Goal: Task Accomplishment & Management: Manage account settings

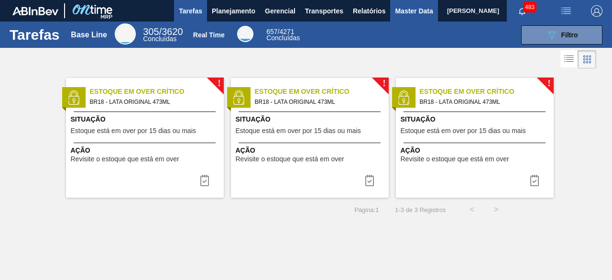
click at [401, 13] on span "Master Data" at bounding box center [414, 10] width 38 height 11
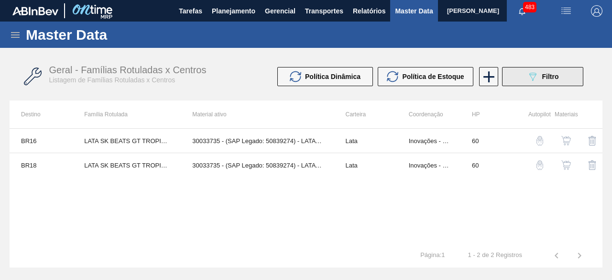
click at [546, 77] on span "Filtro" at bounding box center [550, 77] width 17 height 8
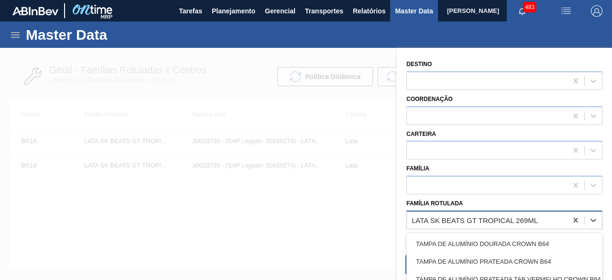
click at [550, 220] on div "LATA SK BEATS GT TROPICAL 269ML" at bounding box center [487, 220] width 160 height 14
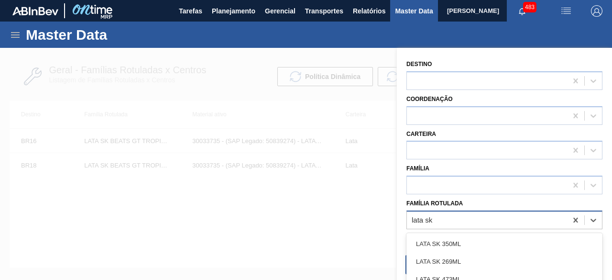
type Rotulada "lata sk 4"
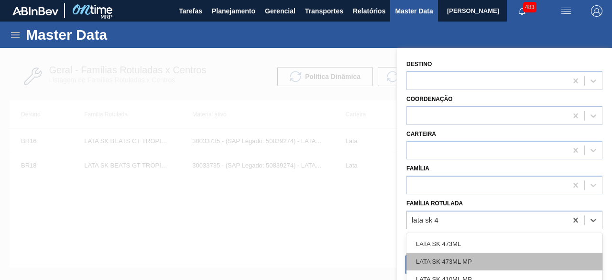
click at [486, 254] on div "LATA SK 473ML MP" at bounding box center [504, 261] width 196 height 18
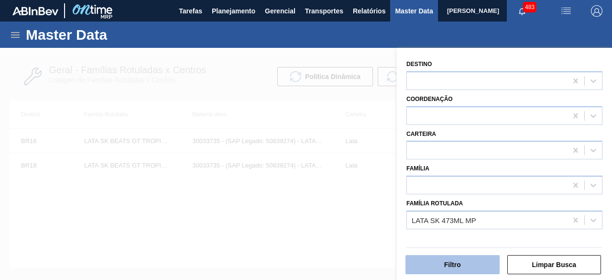
click at [473, 263] on button "Filtro" at bounding box center [452, 264] width 94 height 19
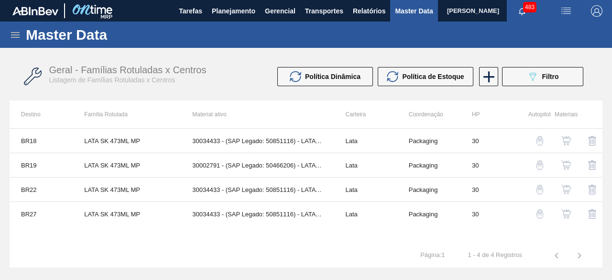
click at [568, 216] on img "button" at bounding box center [566, 214] width 10 height 10
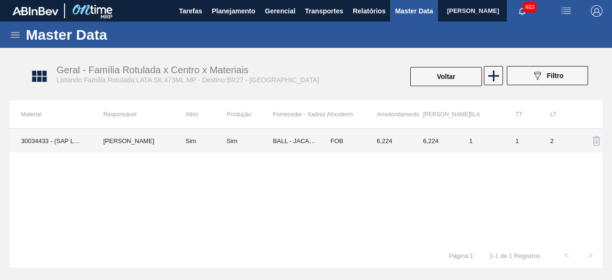
click at [48, 139] on td "30034433 - (SAP Legado: 50851116) - LATA 473ML SKOL MP" at bounding box center [51, 141] width 82 height 24
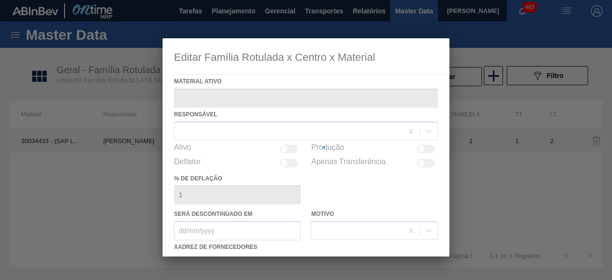
type ativo "30034433 - (SAP Legado: 50851116) - LATA 473ML SKOL MP"
checkbox input "true"
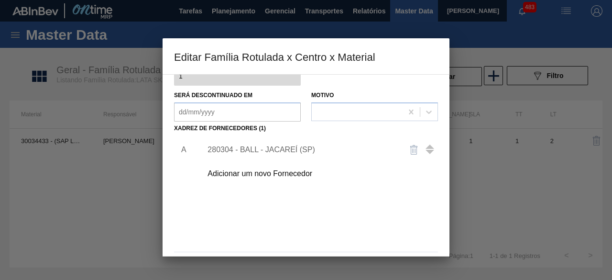
scroll to position [150, 0]
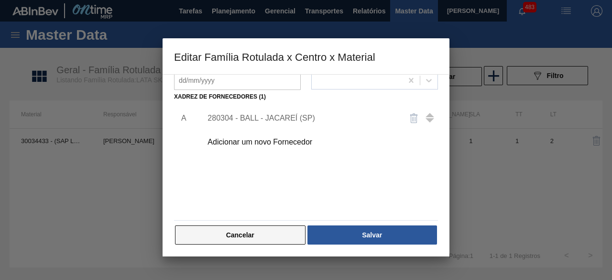
click at [288, 231] on button "Cancelar" at bounding box center [240, 234] width 130 height 19
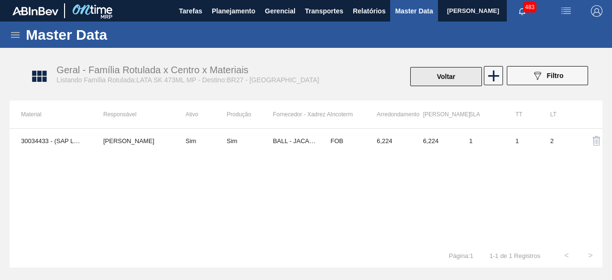
click at [431, 82] on button "Voltar" at bounding box center [446, 76] width 72 height 19
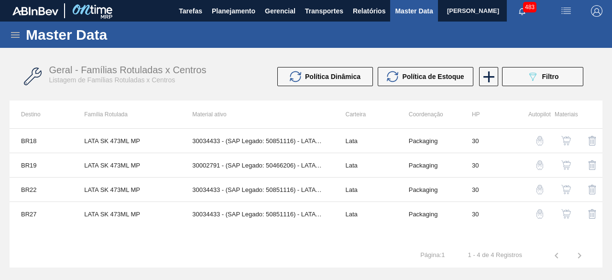
click at [566, 140] on img "button" at bounding box center [566, 141] width 10 height 10
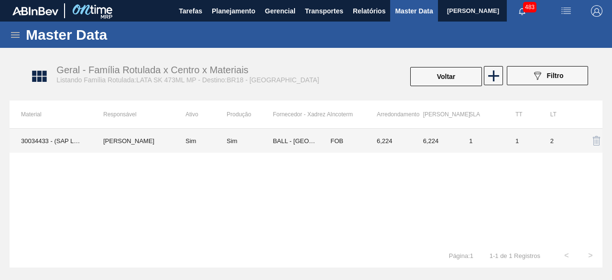
click at [35, 140] on td "30034433 - (SAP Legado: 50851116) - LATA 473ML SKOL MP" at bounding box center [51, 141] width 82 height 24
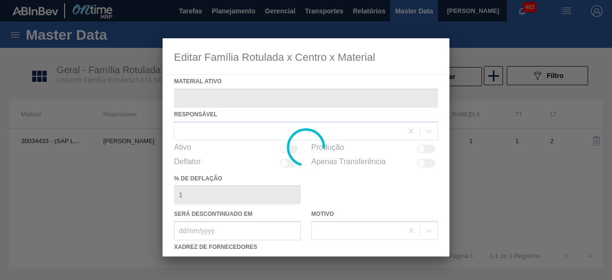
type ativo "30034433 - (SAP Legado: 50851116) - LATA 473ML SKOL MP"
checkbox input "true"
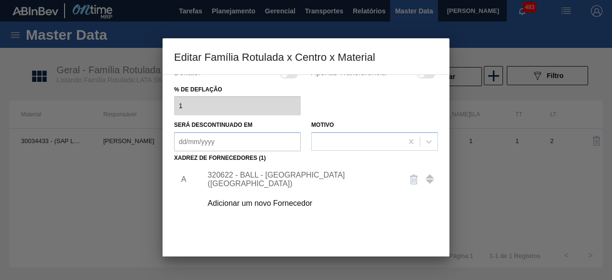
scroll to position [143, 0]
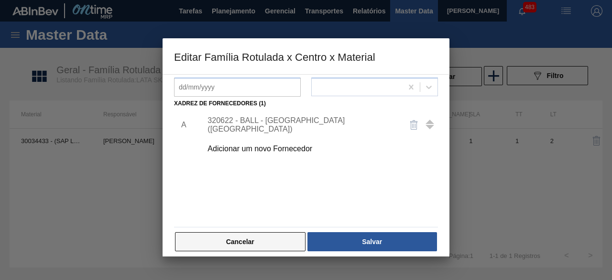
click at [280, 236] on button "Cancelar" at bounding box center [240, 241] width 130 height 19
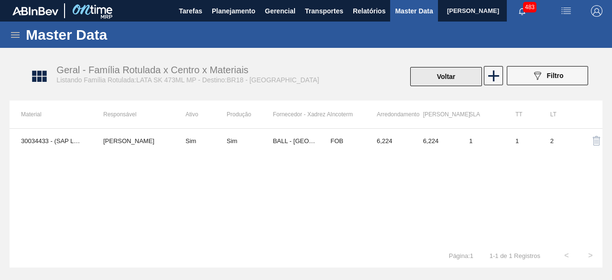
click at [463, 74] on button "Voltar" at bounding box center [446, 76] width 72 height 19
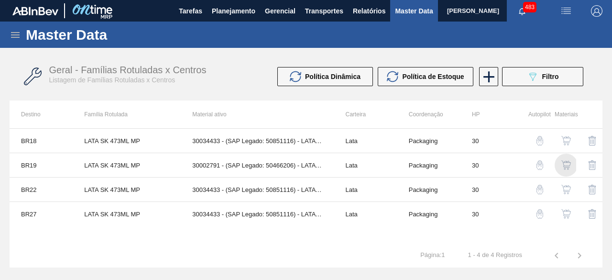
click at [566, 161] on img "button" at bounding box center [566, 165] width 10 height 10
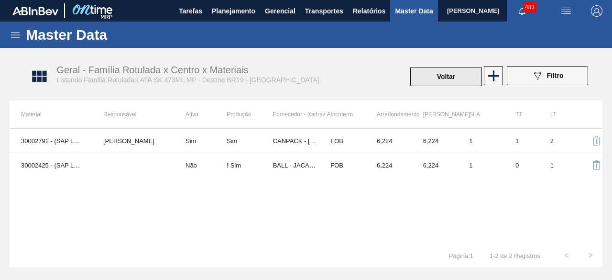
click at [426, 80] on button "Voltar" at bounding box center [446, 76] width 72 height 19
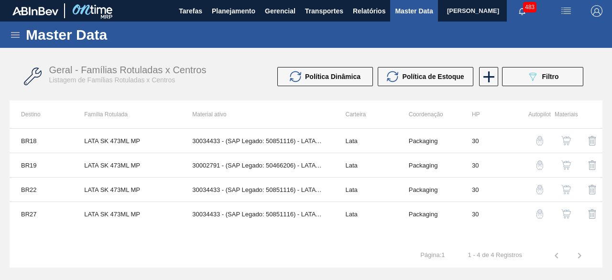
click at [569, 162] on img "button" at bounding box center [566, 165] width 10 height 10
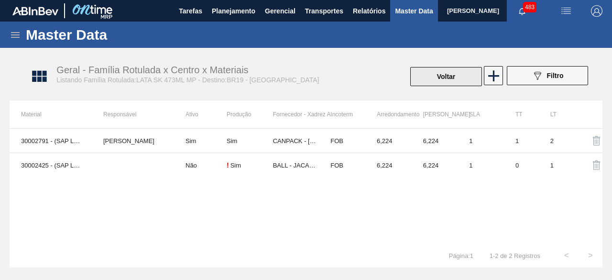
click at [452, 75] on button "Voltar" at bounding box center [446, 76] width 72 height 19
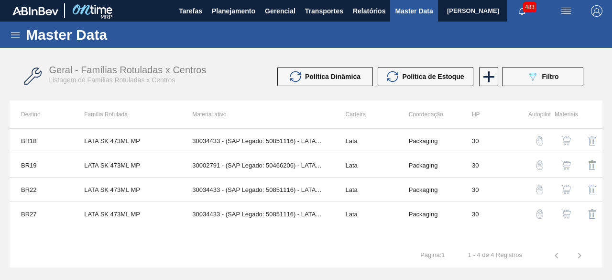
click at [567, 187] on img "button" at bounding box center [566, 189] width 10 height 10
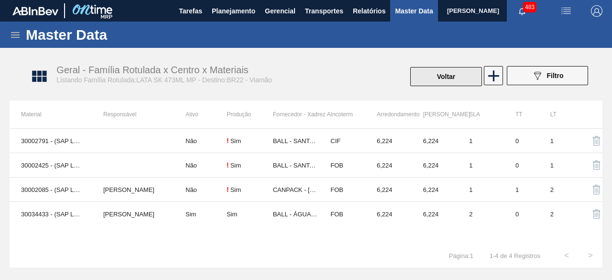
click at [437, 83] on button "Voltar" at bounding box center [446, 76] width 72 height 19
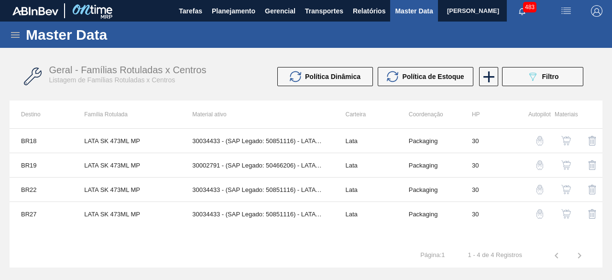
click at [566, 213] on img "button" at bounding box center [566, 214] width 10 height 10
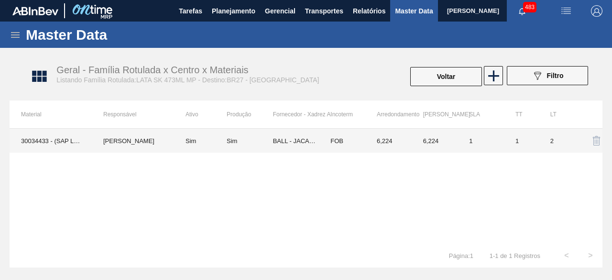
click at [51, 135] on td "30034433 - (SAP Legado: 50851116) - LATA 473ML SKOL MP" at bounding box center [51, 141] width 82 height 24
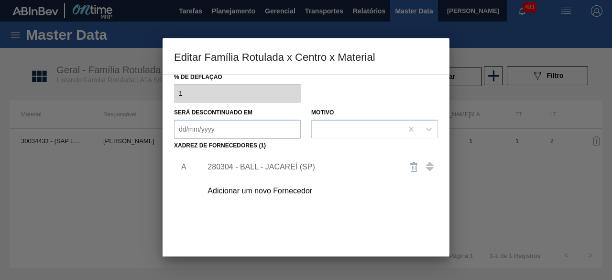
scroll to position [150, 0]
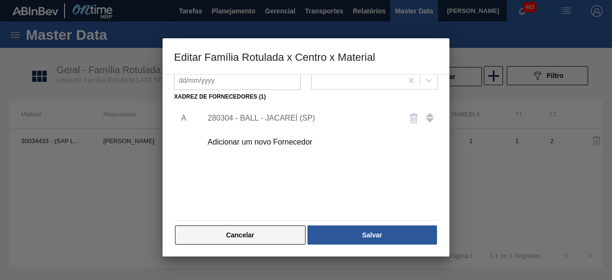
click at [271, 231] on button "Cancelar" at bounding box center [240, 234] width 130 height 19
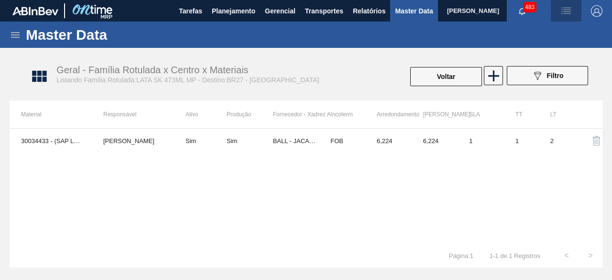
click at [568, 6] on img "button" at bounding box center [565, 10] width 11 height 11
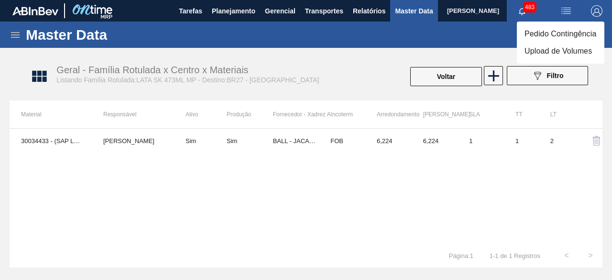
click at [202, 72] on div at bounding box center [306, 140] width 612 height 280
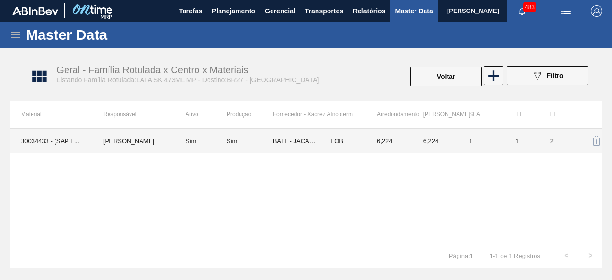
click at [73, 141] on td "30034433 - (SAP Legado: 50851116) - LATA 473ML SKOL MP" at bounding box center [51, 141] width 82 height 24
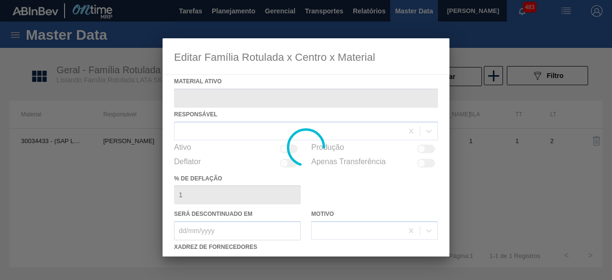
type ativo "30034433 - (SAP Legado: 50851116) - LATA 473ML SKOL MP"
checkbox input "true"
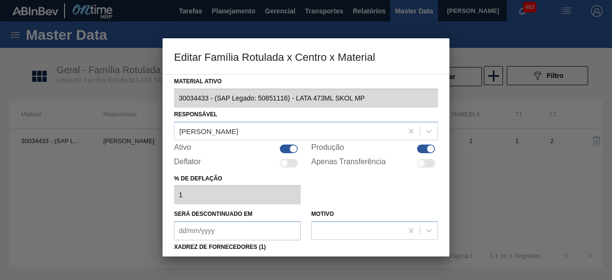
scroll to position [143, 0]
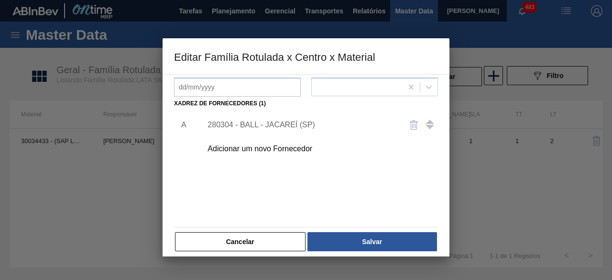
click at [285, 151] on div "Adicionar um novo Fornecedor" at bounding box center [300, 148] width 187 height 9
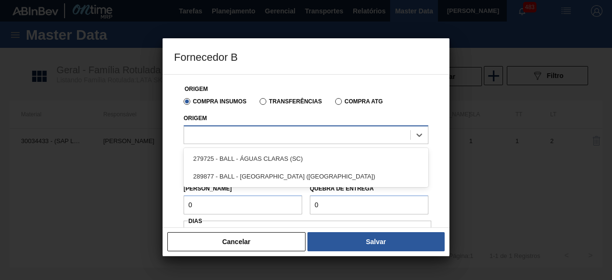
click at [291, 137] on div at bounding box center [297, 135] width 226 height 14
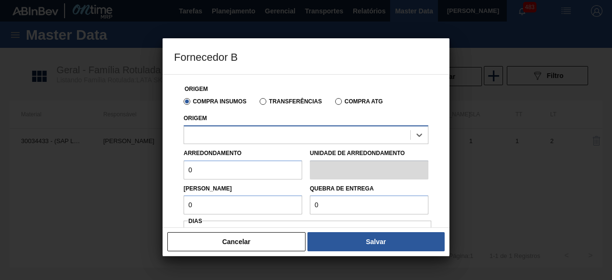
click at [275, 130] on div at bounding box center [297, 135] width 226 height 14
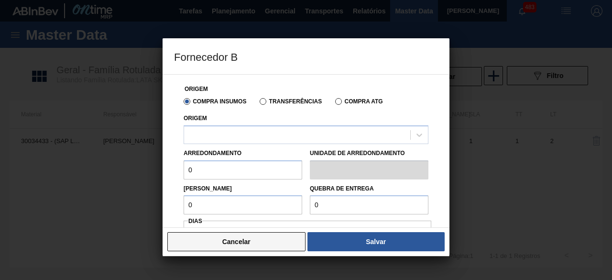
click at [272, 240] on button "Cancelar" at bounding box center [236, 241] width 138 height 19
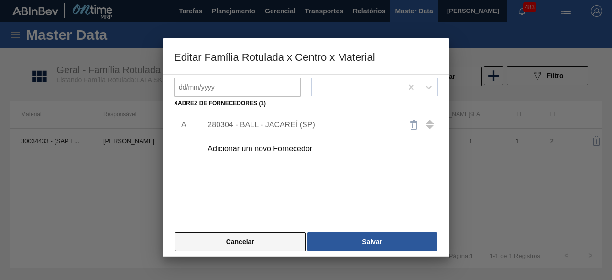
click at [271, 246] on button "Cancelar" at bounding box center [240, 241] width 130 height 19
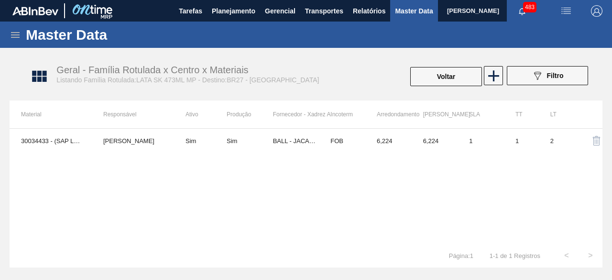
click at [562, 9] on img "button" at bounding box center [565, 10] width 11 height 11
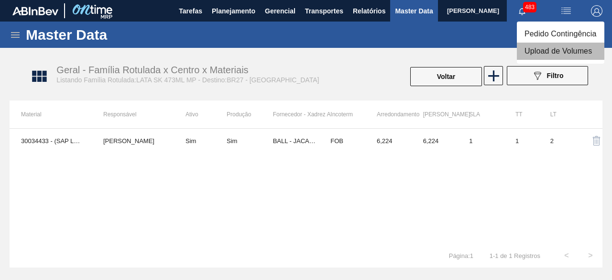
click at [561, 51] on li "Upload de Volumes" at bounding box center [560, 51] width 87 height 17
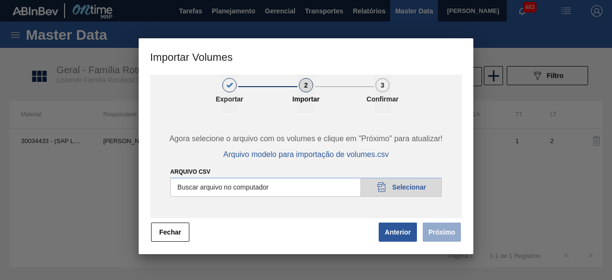
click at [411, 185] on input "Arquivo csv" at bounding box center [305, 186] width 271 height 19
type input "C:\fakepath\Subida fort. + itumb 01.09.csv"
click at [438, 230] on button "Próximo" at bounding box center [441, 231] width 38 height 19
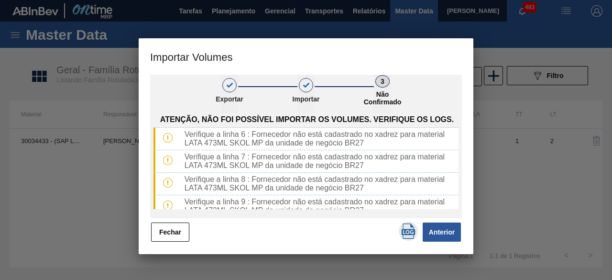
click at [406, 234] on img "button" at bounding box center [407, 230] width 15 height 15
click at [173, 231] on button "Fechar" at bounding box center [170, 231] width 38 height 19
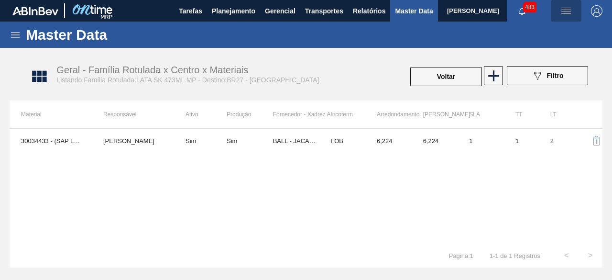
click at [567, 5] on img "button" at bounding box center [565, 10] width 11 height 11
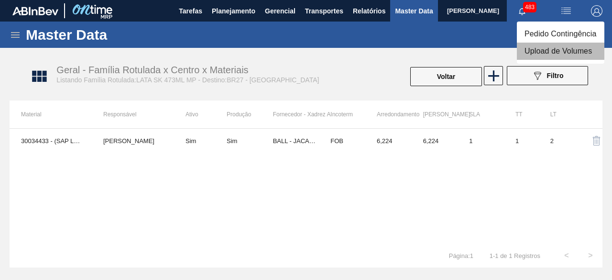
click at [550, 53] on li "Upload de Volumes" at bounding box center [560, 51] width 87 height 17
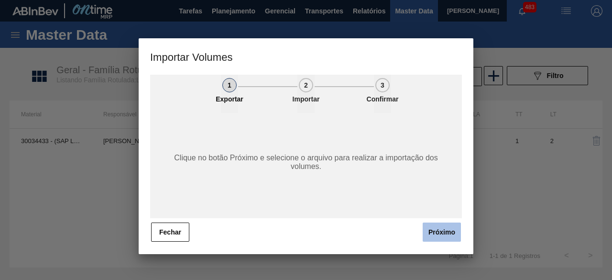
click at [448, 235] on button "Próximo" at bounding box center [441, 231] width 38 height 19
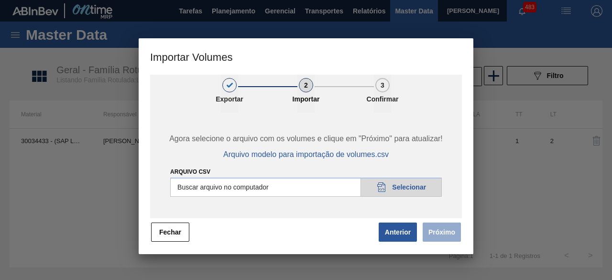
click at [422, 187] on input "Arquivo csv" at bounding box center [305, 186] width 271 height 19
type input "C:\fakepath\Subida fort. + itumb 01.09.csv"
click at [435, 228] on button "Próximo" at bounding box center [441, 231] width 38 height 19
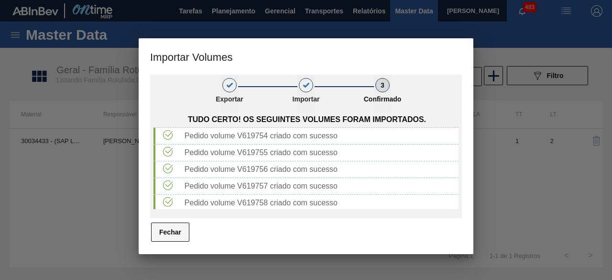
click at [178, 230] on button "Fechar" at bounding box center [170, 231] width 38 height 19
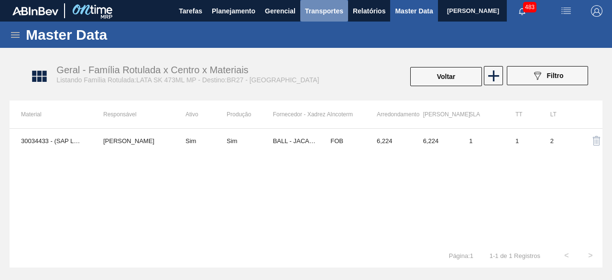
click at [328, 17] on button "Transportes" at bounding box center [324, 11] width 48 height 22
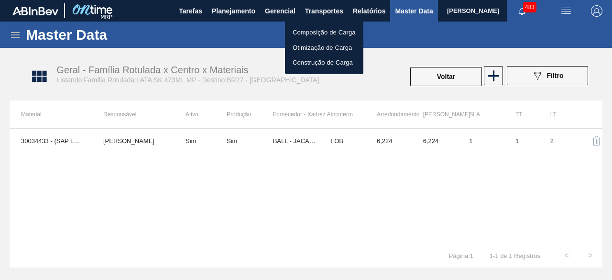
click at [318, 48] on li "Otimização de Carga" at bounding box center [324, 47] width 78 height 15
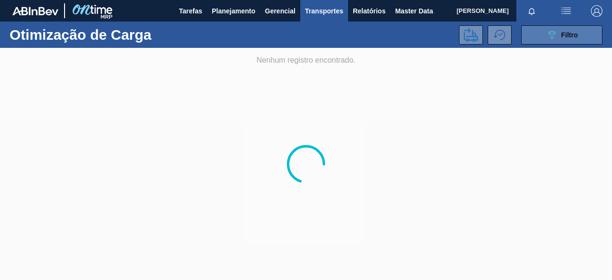
click at [535, 31] on button "089F7B8B-B2A5-4AFE-B5C0-19BA573D28AC Filtro" at bounding box center [561, 34] width 81 height 19
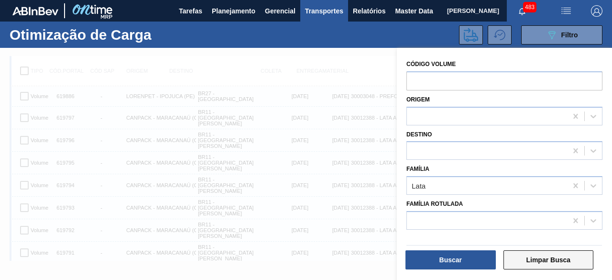
click at [549, 258] on button "Limpar Busca" at bounding box center [548, 259] width 90 height 19
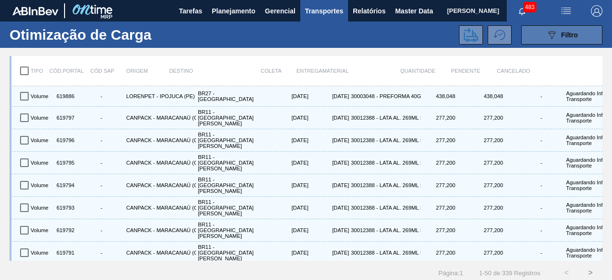
click at [544, 30] on button "089F7B8B-B2A5-4AFE-B5C0-19BA573D28AC Filtro" at bounding box center [561, 34] width 81 height 19
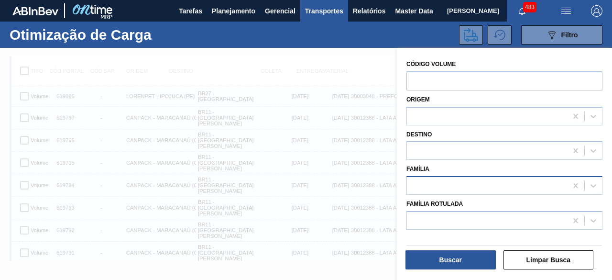
scroll to position [12, 0]
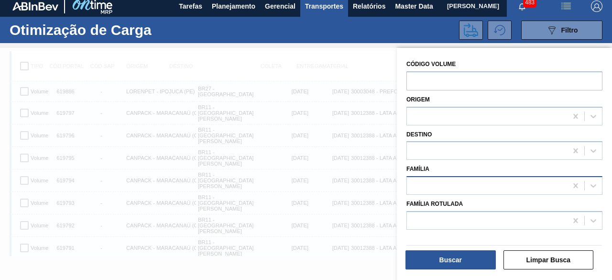
click at [465, 179] on div at bounding box center [487, 186] width 160 height 14
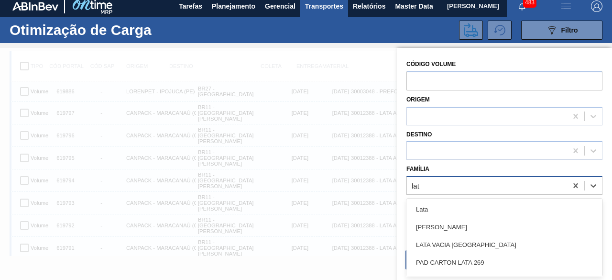
type input "lata"
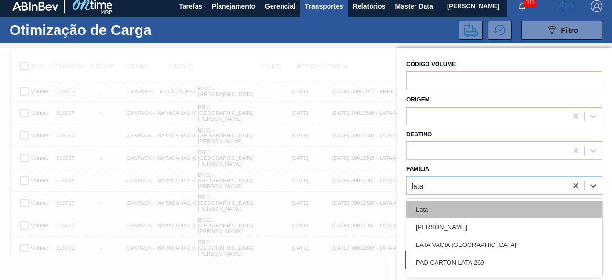
click at [456, 207] on div "Lata" at bounding box center [504, 209] width 196 height 18
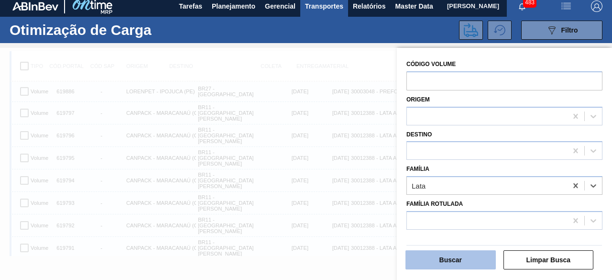
click at [466, 255] on button "Buscar" at bounding box center [450, 259] width 90 height 19
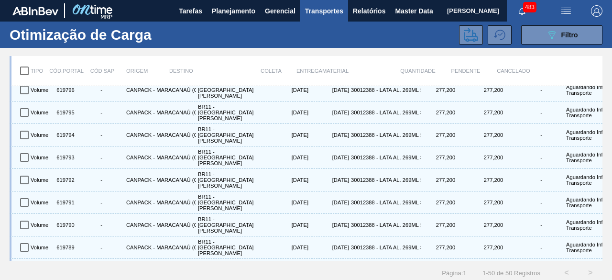
scroll to position [0, 0]
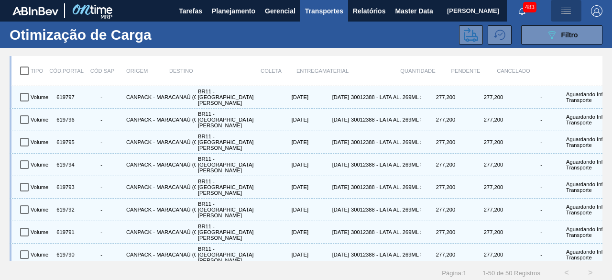
click at [566, 6] on img "button" at bounding box center [565, 10] width 11 height 11
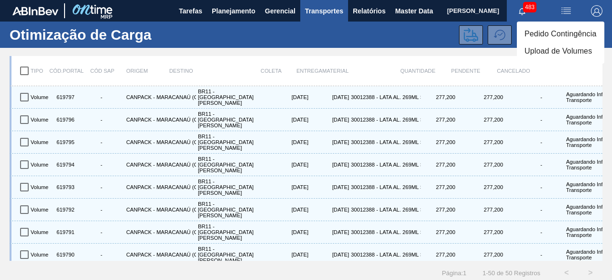
click at [552, 54] on li "Upload de Volumes" at bounding box center [560, 51] width 87 height 17
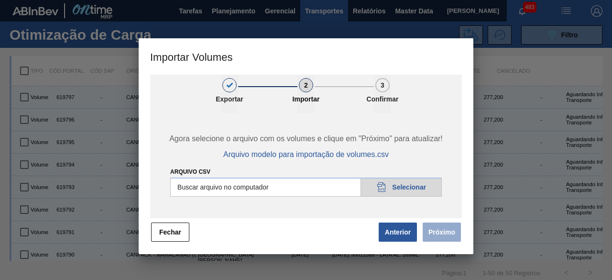
click at [416, 187] on input "Arquivo csv" at bounding box center [305, 186] width 271 height 19
type input "C:\fakepath\Subida Crown 01.09.csv"
click at [436, 230] on button "Próximo" at bounding box center [441, 231] width 38 height 19
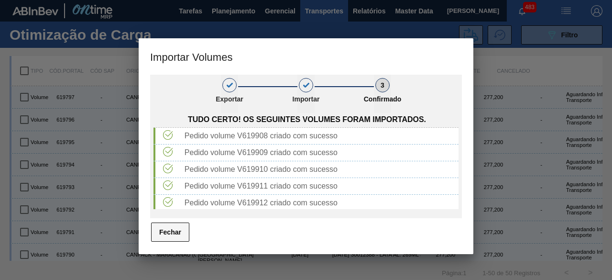
click at [180, 229] on button "Fechar" at bounding box center [170, 231] width 38 height 19
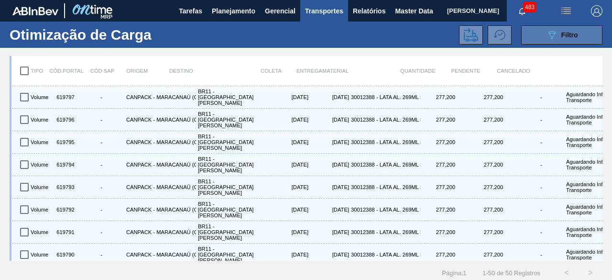
click at [535, 29] on button "089F7B8B-B2A5-4AFE-B5C0-19BA573D28AC Filtro" at bounding box center [561, 34] width 81 height 19
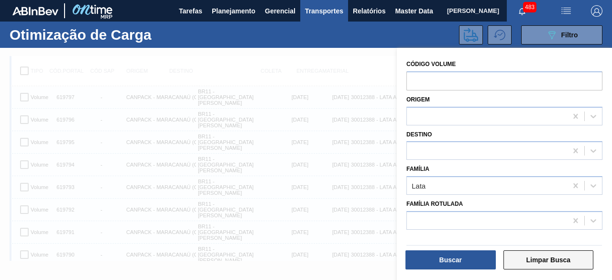
click at [550, 263] on button "Limpar Busca" at bounding box center [548, 259] width 90 height 19
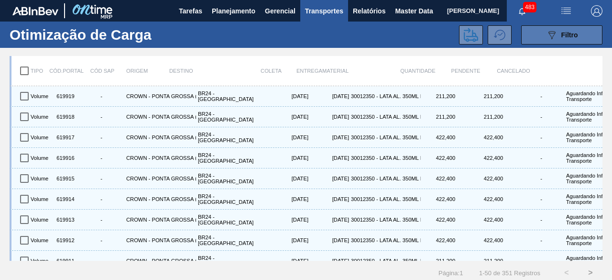
click at [555, 31] on icon "089F7B8B-B2A5-4AFE-B5C0-19BA573D28AC" at bounding box center [551, 34] width 11 height 11
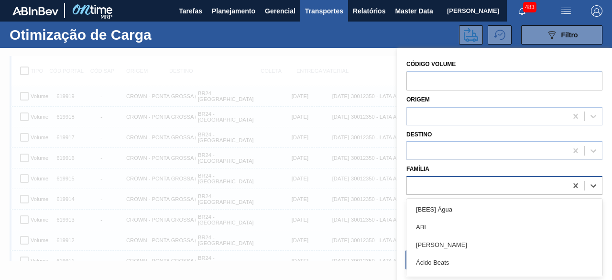
scroll to position [12, 0]
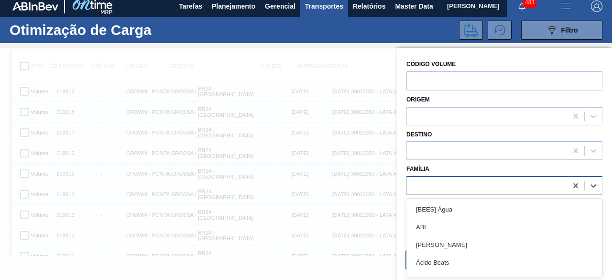
click at [471, 191] on div at bounding box center [487, 186] width 160 height 14
type input "lata"
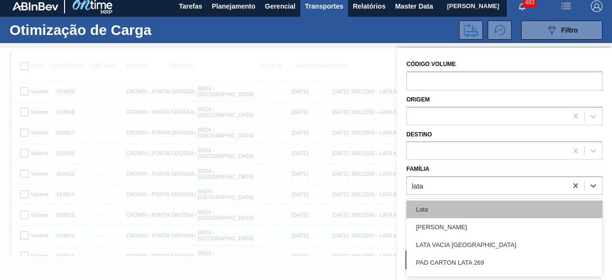
click at [462, 211] on div "Lata" at bounding box center [504, 209] width 196 height 18
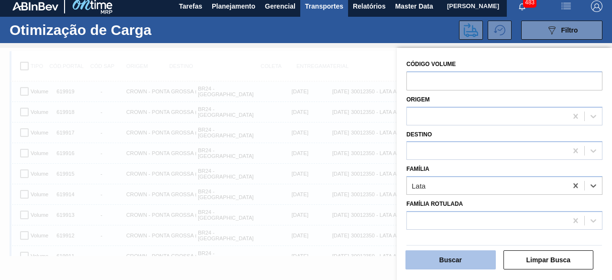
click at [458, 263] on button "Buscar" at bounding box center [450, 259] width 90 height 19
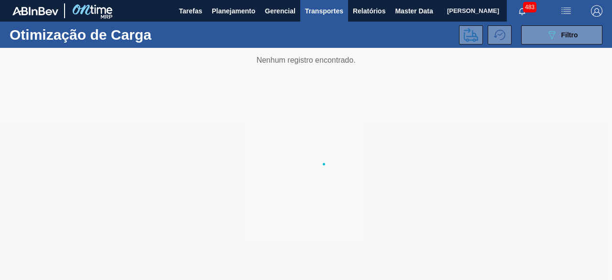
scroll to position [0, 0]
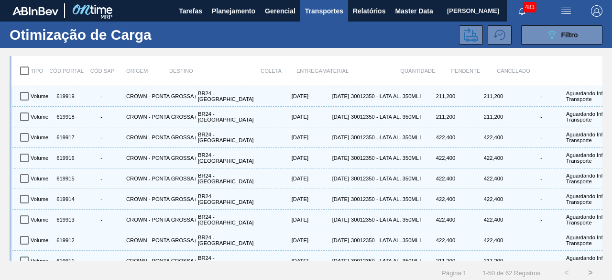
click at [26, 68] on input "checkbox" at bounding box center [24, 71] width 20 height 20
checkbox input "true"
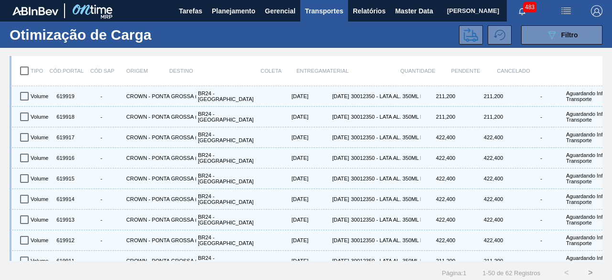
checkbox input "true"
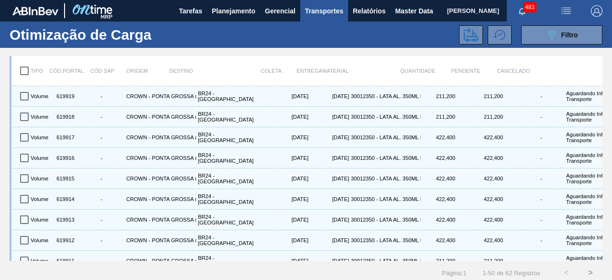
checkbox input "true"
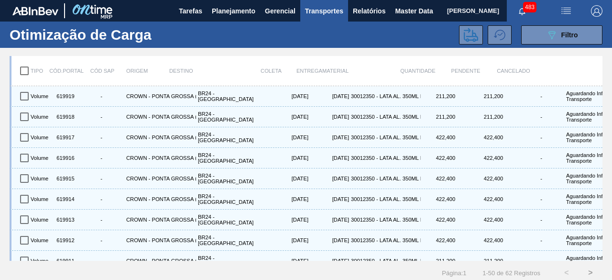
checkbox input "true"
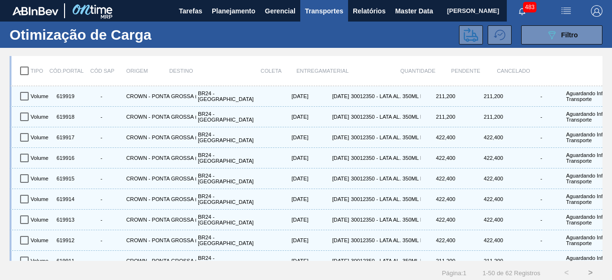
checkbox input "true"
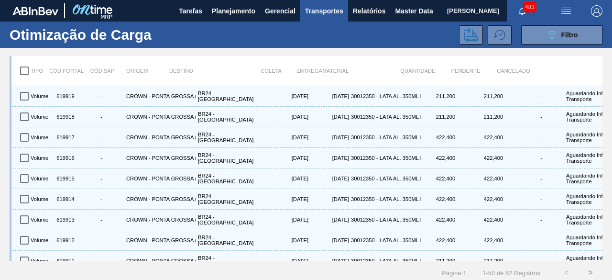
checkbox input "true"
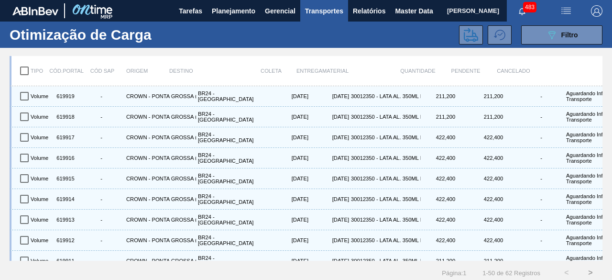
checkbox input "true"
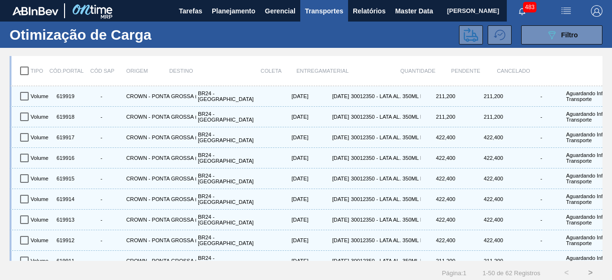
checkbox input "true"
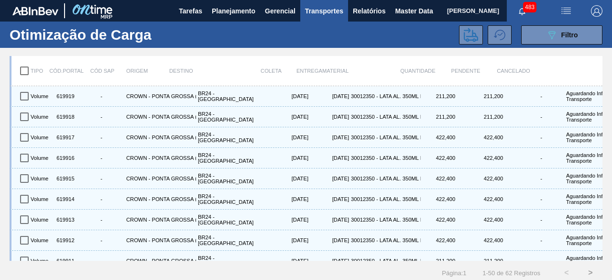
checkbox input "true"
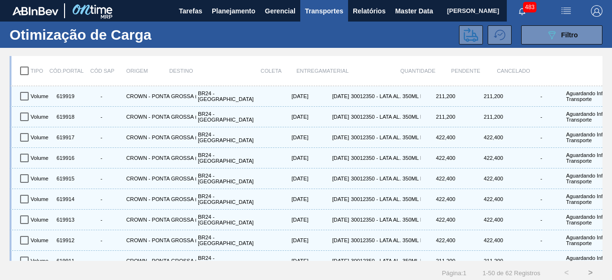
checkbox input "true"
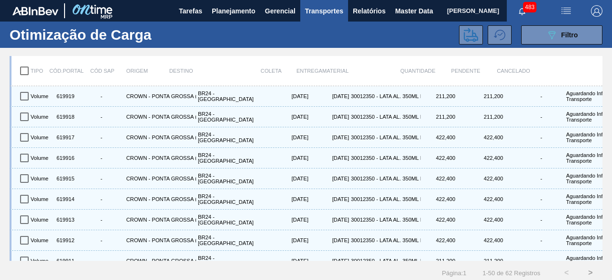
checkbox input "true"
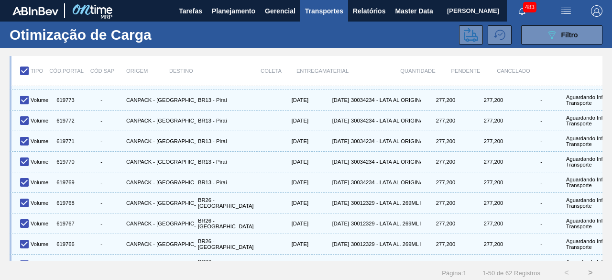
scroll to position [851, 0]
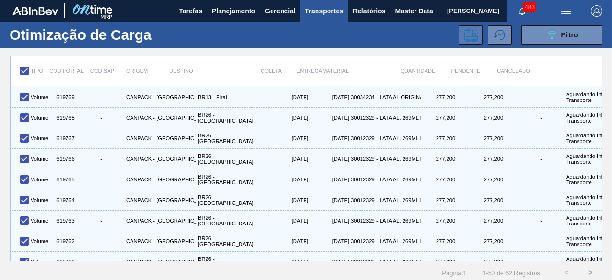
click at [468, 35] on icon at bounding box center [470, 35] width 14 height 14
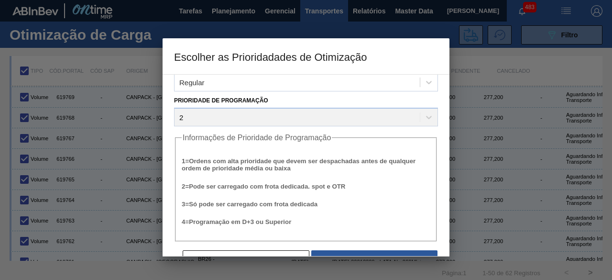
scroll to position [36, 0]
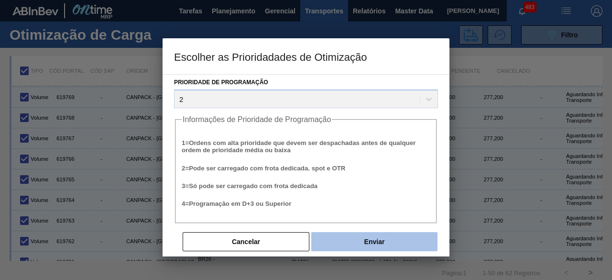
click at [391, 238] on button "Enviar" at bounding box center [374, 241] width 126 height 19
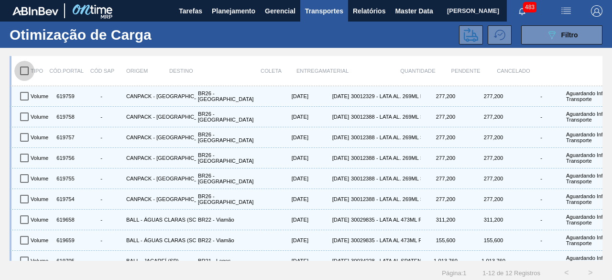
click at [22, 70] on input "checkbox" at bounding box center [24, 71] width 20 height 20
checkbox input "true"
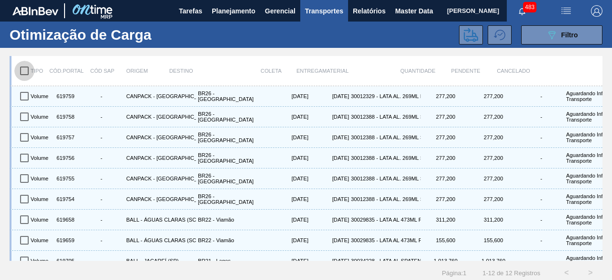
checkbox input "true"
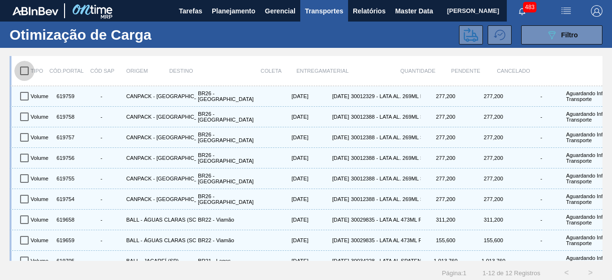
checkbox input "true"
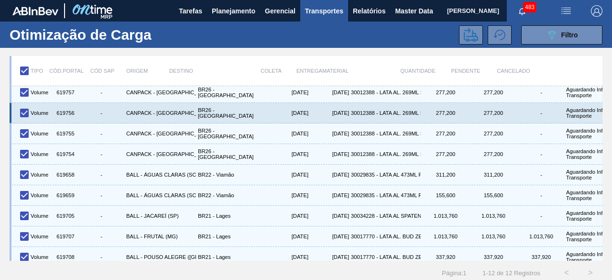
scroll to position [77, 0]
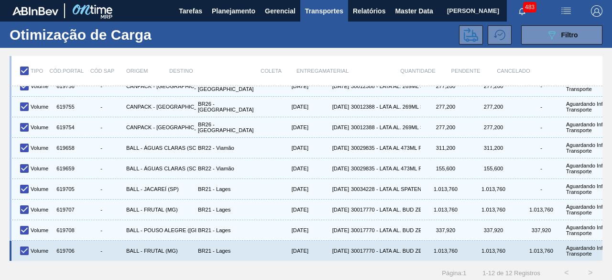
click at [26, 243] on input "checkbox" at bounding box center [24, 250] width 20 height 20
checkbox input "false"
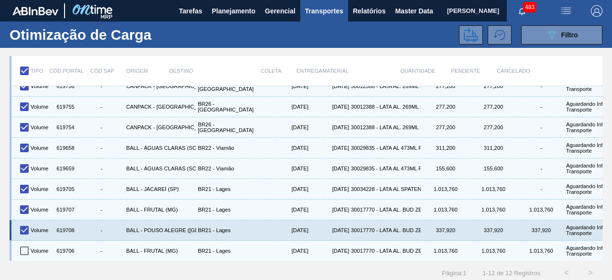
click at [27, 225] on input "checkbox" at bounding box center [24, 230] width 20 height 20
checkbox input "false"
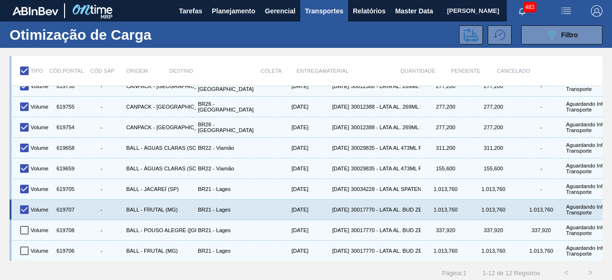
click at [27, 202] on input "checkbox" at bounding box center [24, 209] width 20 height 20
checkbox input "false"
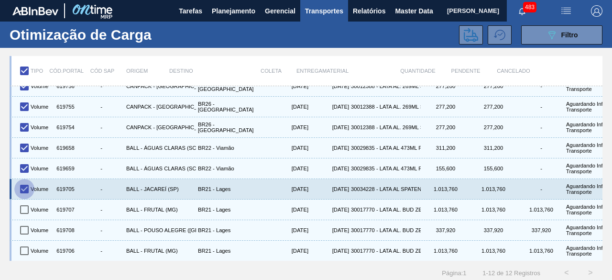
click at [25, 181] on input "checkbox" at bounding box center [24, 189] width 20 height 20
checkbox input "false"
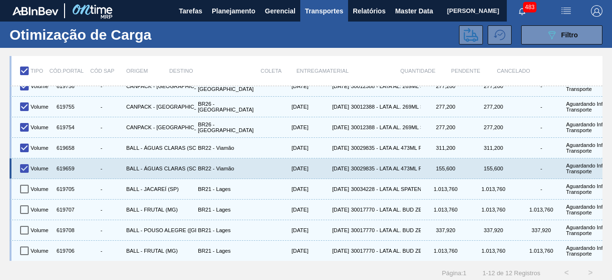
click at [28, 158] on input "checkbox" at bounding box center [24, 168] width 20 height 20
checkbox input "false"
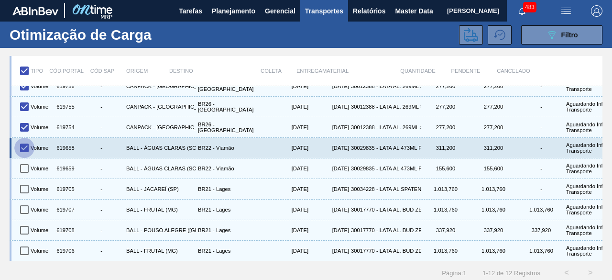
click at [26, 142] on input "checkbox" at bounding box center [24, 148] width 20 height 20
checkbox input "false"
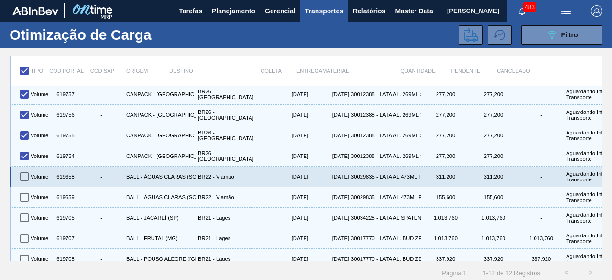
scroll to position [0, 0]
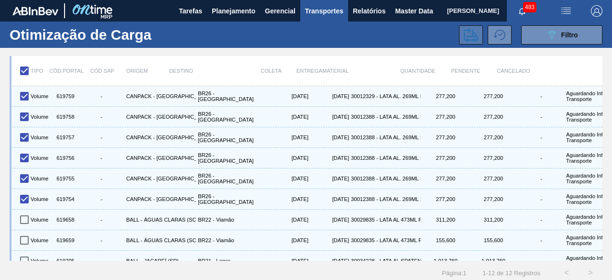
click at [465, 39] on icon at bounding box center [470, 35] width 14 height 14
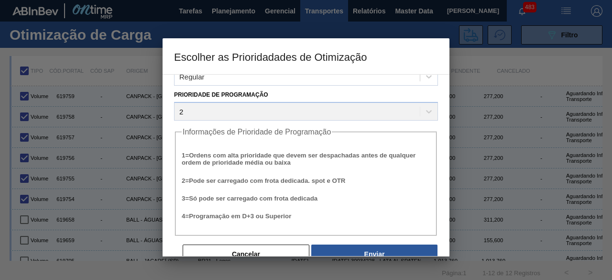
scroll to position [36, 0]
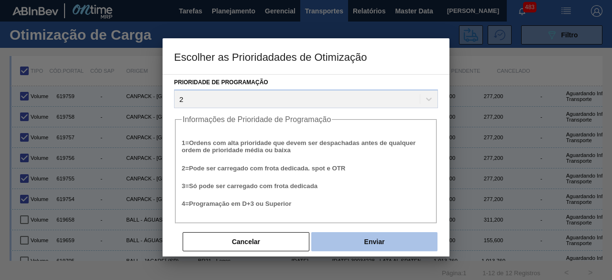
click at [374, 241] on button "Enviar" at bounding box center [374, 241] width 126 height 19
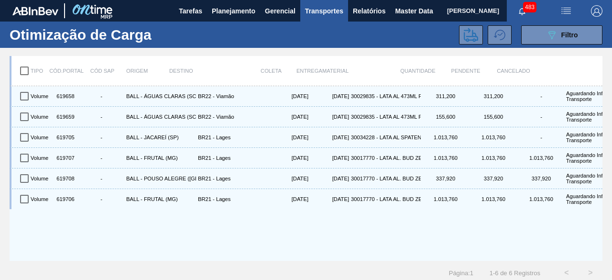
click at [579, 24] on div "Otimização de Carga 089F7B8B-B2A5-4AFE-B5C0-19BA573D28AC Filtro" at bounding box center [306, 35] width 612 height 26
click at [573, 43] on button "089F7B8B-B2A5-4AFE-B5C0-19BA573D28AC Filtro" at bounding box center [561, 34] width 81 height 19
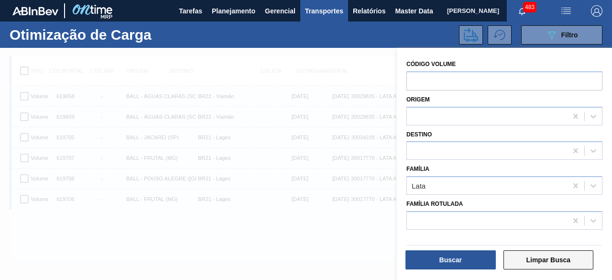
click at [552, 259] on button "Limpar Busca" at bounding box center [548, 259] width 90 height 19
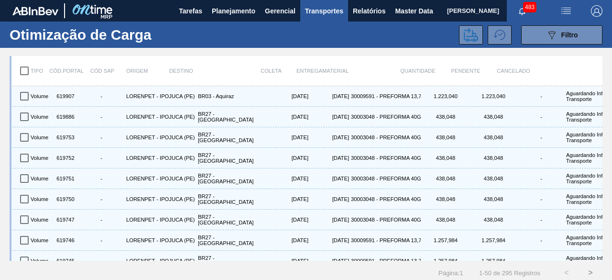
click at [546, 35] on icon "089F7B8B-B2A5-4AFE-B5C0-19BA573D28AC" at bounding box center [551, 34] width 11 height 11
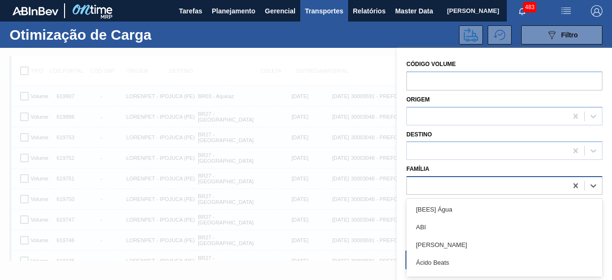
scroll to position [12, 0]
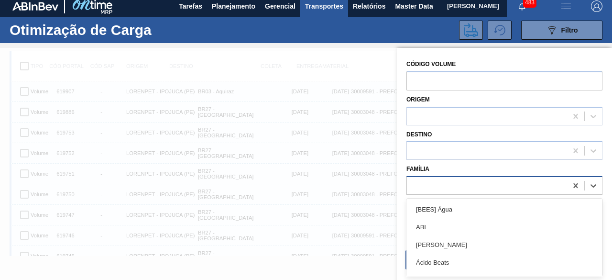
click at [443, 183] on div at bounding box center [487, 186] width 160 height 14
type input "lata"
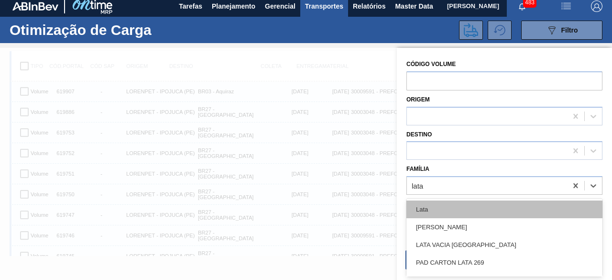
click at [437, 210] on div "Lata" at bounding box center [504, 209] width 196 height 18
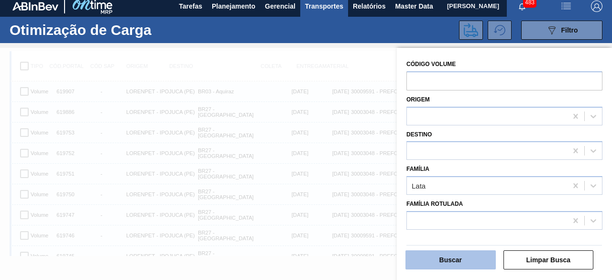
click at [467, 262] on button "Buscar" at bounding box center [450, 259] width 90 height 19
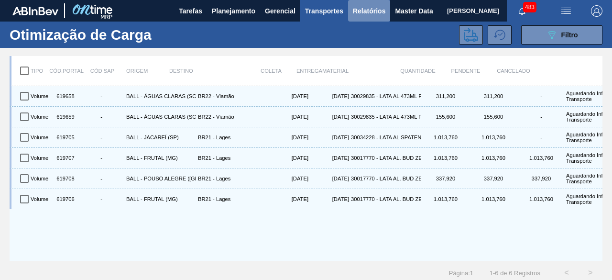
click at [373, 13] on span "Relatórios" at bounding box center [369, 10] width 32 height 11
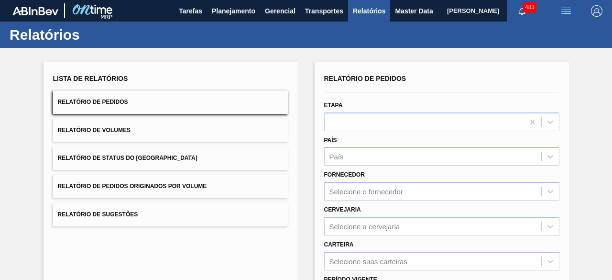
click at [147, 130] on button "Relatório de Volumes" at bounding box center [170, 129] width 235 height 23
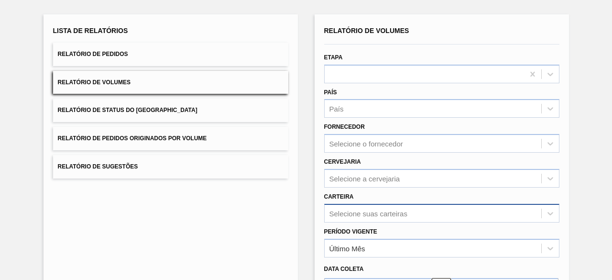
scroll to position [140, 0]
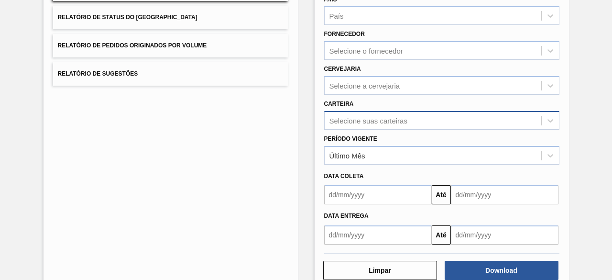
click at [377, 129] on div "Selecione suas carteiras" at bounding box center [441, 120] width 235 height 19
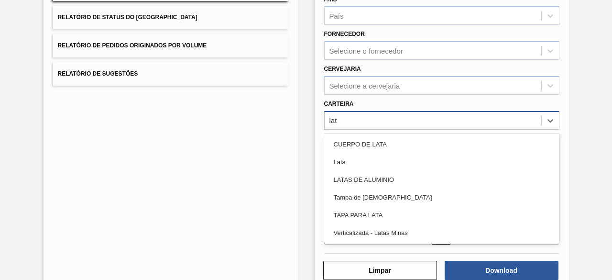
type input "lata"
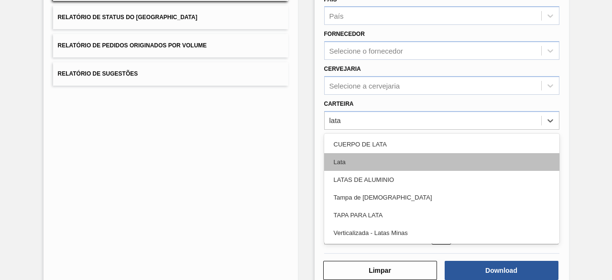
click at [377, 153] on div "Lata" at bounding box center [441, 162] width 235 height 18
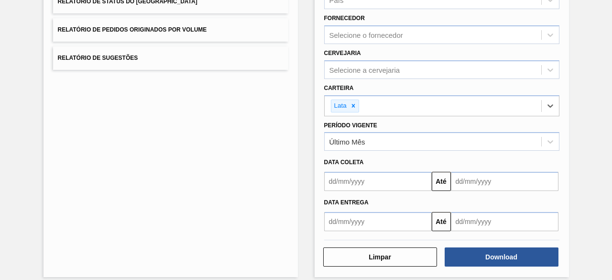
scroll to position [164, 0]
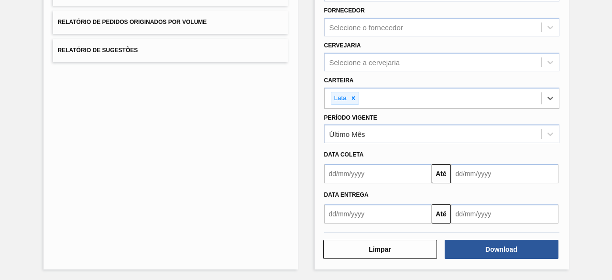
click at [376, 173] on input "text" at bounding box center [378, 173] width 108 height 19
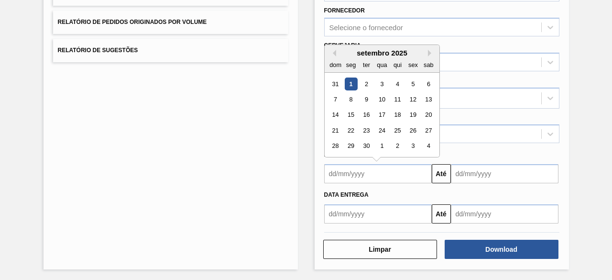
click at [349, 81] on div "1" at bounding box center [350, 83] width 13 height 13
type input "[DATE]"
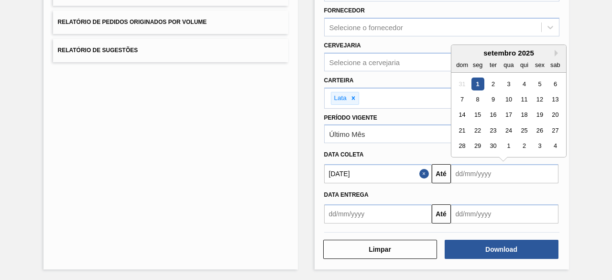
click at [479, 174] on input "text" at bounding box center [505, 173] width 108 height 19
click at [524, 83] on div "4" at bounding box center [523, 83] width 13 height 13
type input "[DATE]"
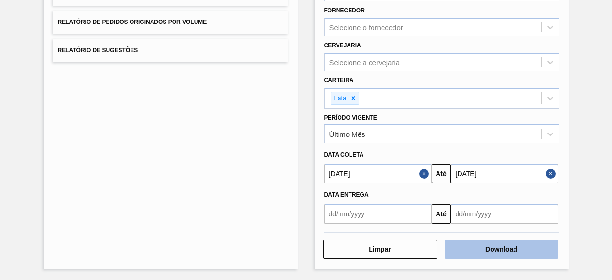
click at [492, 248] on button "Download" at bounding box center [501, 248] width 114 height 19
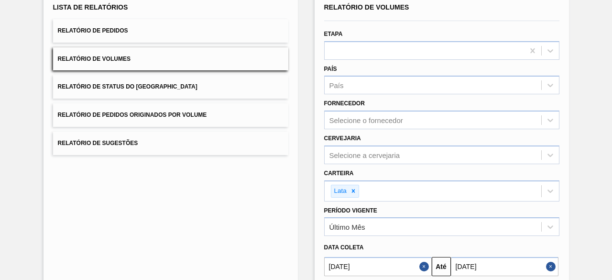
scroll to position [0, 0]
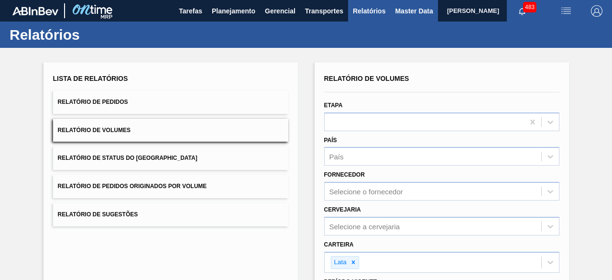
click at [399, 12] on span "Master Data" at bounding box center [414, 10] width 38 height 11
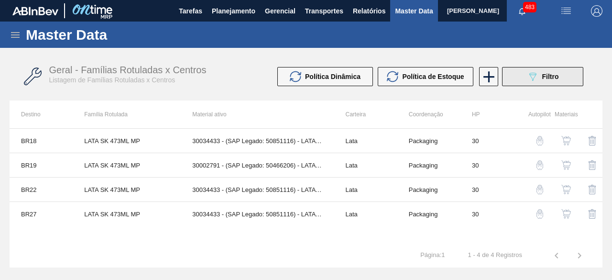
click at [540, 80] on div "089F7B8B-B2A5-4AFE-B5C0-19BA573D28AC Filtro" at bounding box center [543, 76] width 32 height 11
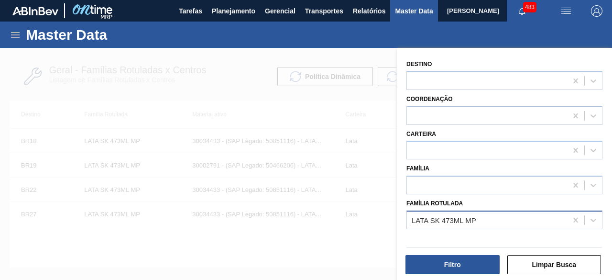
click at [476, 216] on div "LATA SK 473ML MP" at bounding box center [487, 220] width 160 height 14
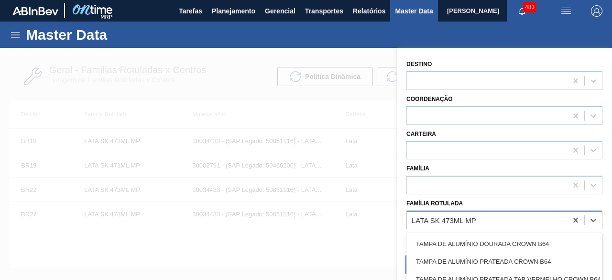
paste Rotulada "LATA BC DM 350ML SLEEK"
type Rotulada "LATA BC DM 350ML SLEEK"
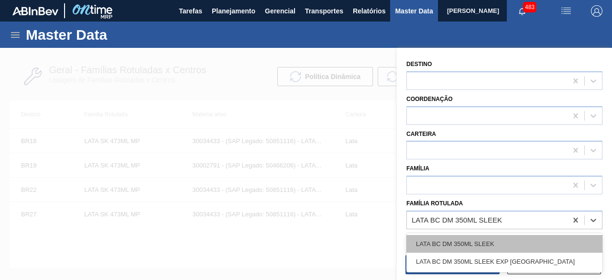
click at [472, 239] on div "LATA BC DM 350ML SLEEK" at bounding box center [504, 244] width 196 height 18
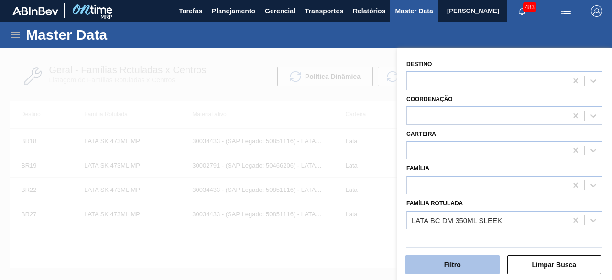
click at [472, 263] on button "Filtro" at bounding box center [452, 264] width 94 height 19
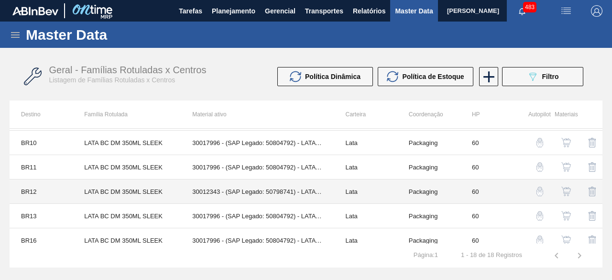
scroll to position [143, 0]
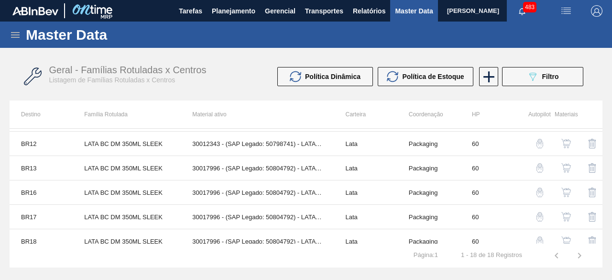
click at [566, 187] on img "button" at bounding box center [566, 192] width 10 height 10
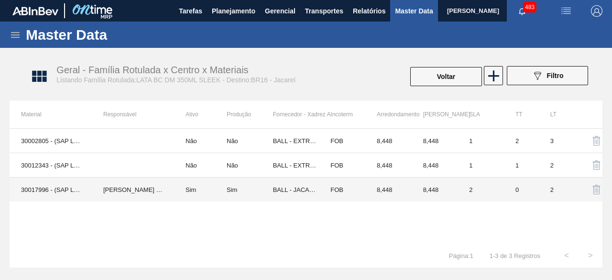
click at [92, 186] on td "[PERSON_NAME] [PERSON_NAME]" at bounding box center [133, 189] width 82 height 24
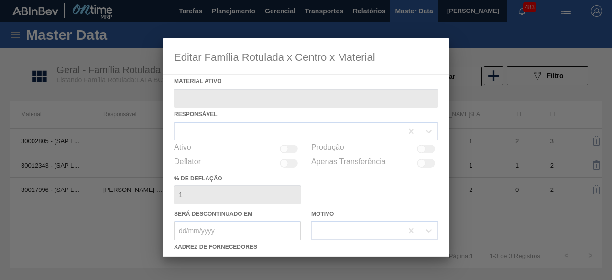
type ativo "30017996 - (SAP Legado: 50804792) - LATA AL 350ML BC DM SLK 429 BRILHO"
checkbox input "true"
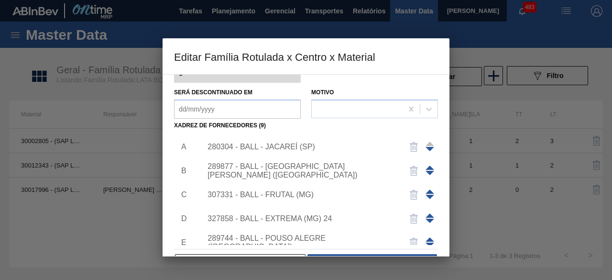
scroll to position [143, 0]
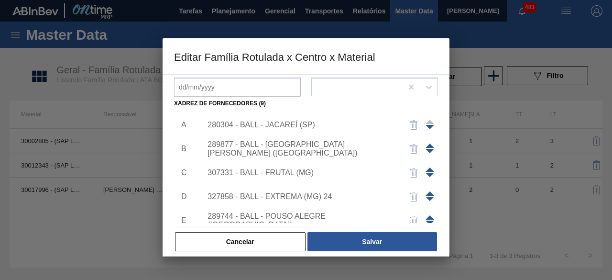
click at [300, 126] on div "280304 - BALL - JACAREÍ (SP)" at bounding box center [300, 124] width 187 height 9
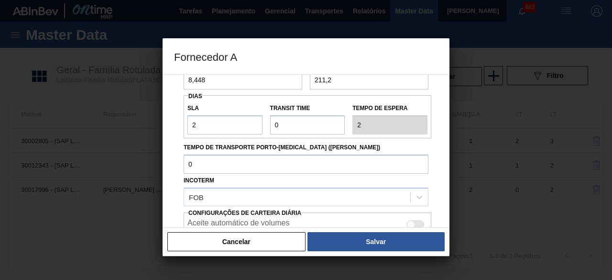
click at [419, 220] on div at bounding box center [415, 224] width 18 height 9
checkbox input "true"
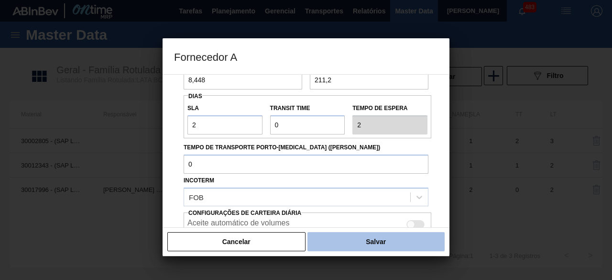
scroll to position [160, 0]
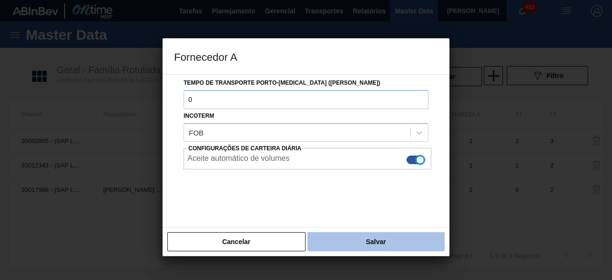
click at [416, 240] on button "Salvar" at bounding box center [375, 241] width 137 height 19
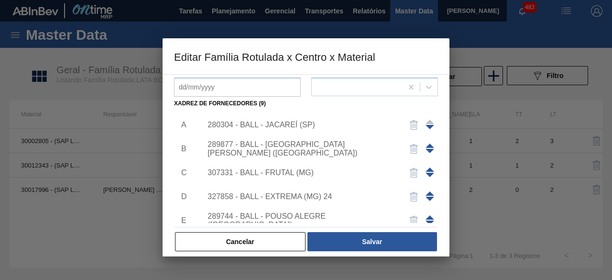
click at [322, 151] on div "289877 - BALL - [GEOGRAPHIC_DATA][PERSON_NAME] ([GEOGRAPHIC_DATA])" at bounding box center [300, 148] width 187 height 17
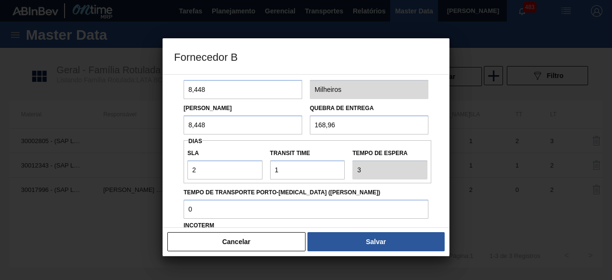
scroll to position [143, 0]
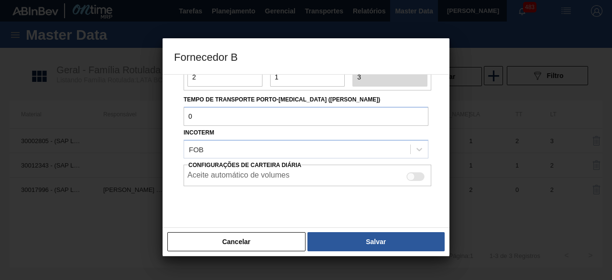
click at [413, 176] on div at bounding box center [415, 176] width 18 height 9
checkbox input "true"
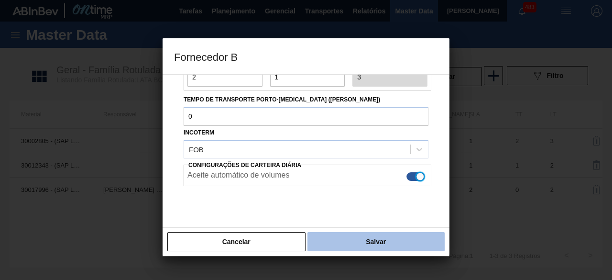
click at [403, 236] on button "Salvar" at bounding box center [375, 241] width 137 height 19
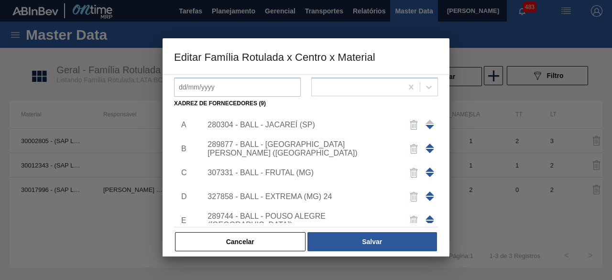
click at [309, 170] on div "307331 - BALL - FRUTAL (MG)" at bounding box center [300, 172] width 187 height 9
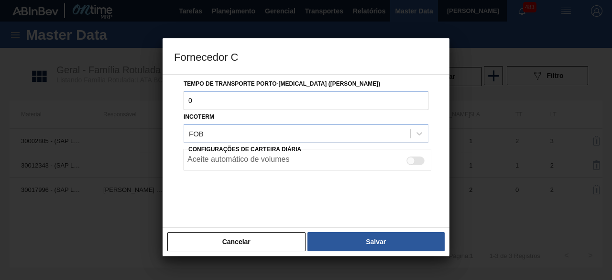
scroll to position [160, 0]
click at [415, 160] on div at bounding box center [415, 159] width 18 height 9
checkbox input "true"
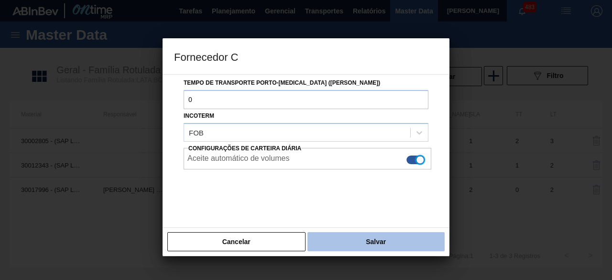
click at [405, 241] on button "Salvar" at bounding box center [375, 241] width 137 height 19
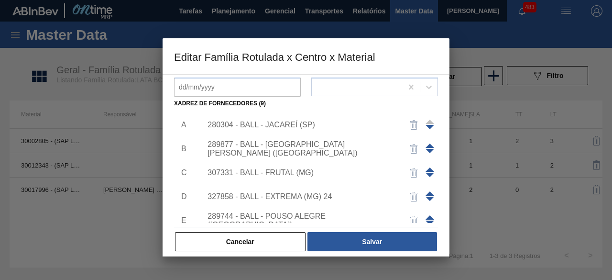
click at [289, 172] on div "307331 - BALL - FRUTAL (MG)" at bounding box center [300, 172] width 187 height 9
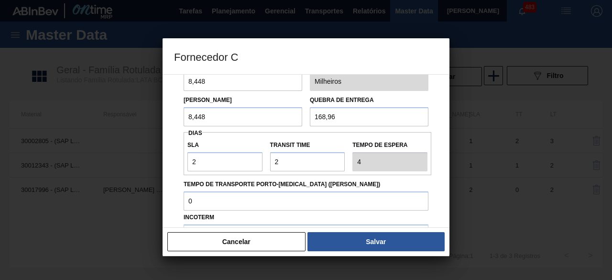
scroll to position [96, 0]
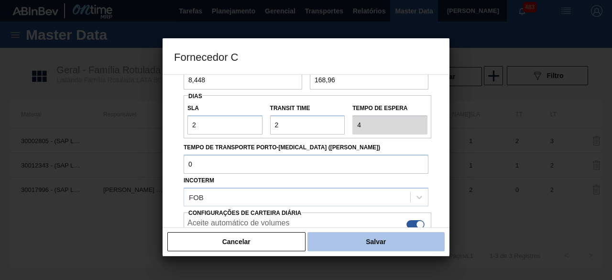
click at [381, 239] on button "Salvar" at bounding box center [375, 241] width 137 height 19
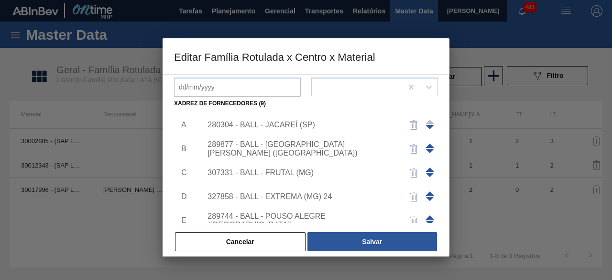
click at [306, 198] on div "327858 - BALL - EXTREMA (MG) 24" at bounding box center [300, 196] width 187 height 9
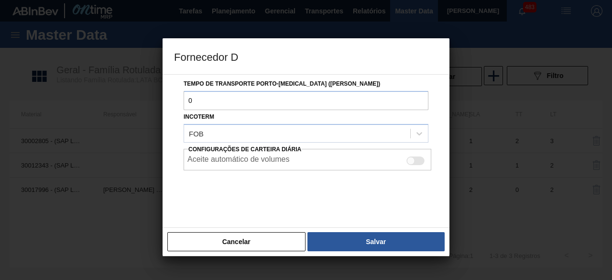
scroll to position [160, 0]
click at [418, 161] on div at bounding box center [415, 159] width 18 height 9
checkbox input "true"
drag, startPoint x: 412, startPoint y: 246, endPoint x: 411, endPoint y: 235, distance: 10.6
click at [412, 246] on button "Salvar" at bounding box center [375, 241] width 137 height 19
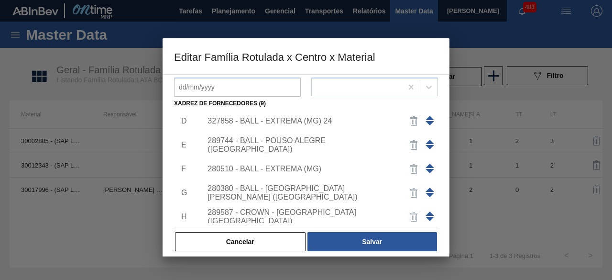
scroll to position [96, 0]
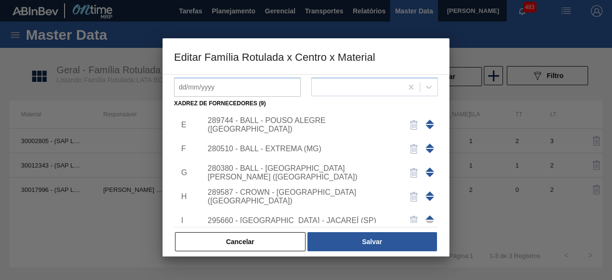
click at [328, 123] on div "289744 - BALL - POUSO ALEGRE ([GEOGRAPHIC_DATA])" at bounding box center [300, 124] width 187 height 17
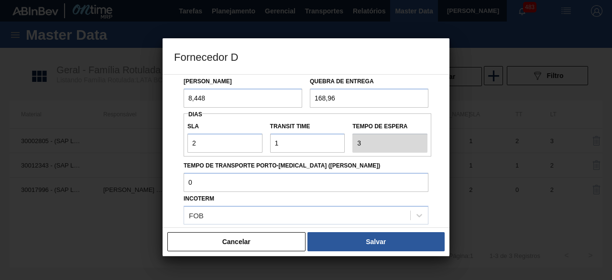
scroll to position [143, 0]
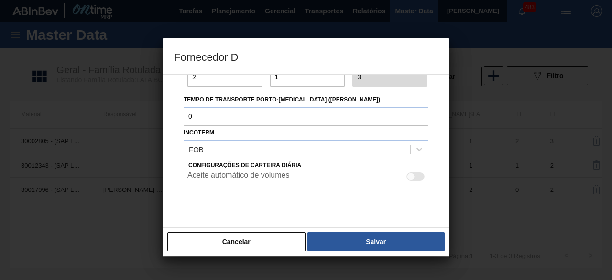
click at [412, 172] on div at bounding box center [415, 176] width 18 height 9
checkbox input "true"
click at [406, 239] on button "Salvar" at bounding box center [375, 241] width 137 height 19
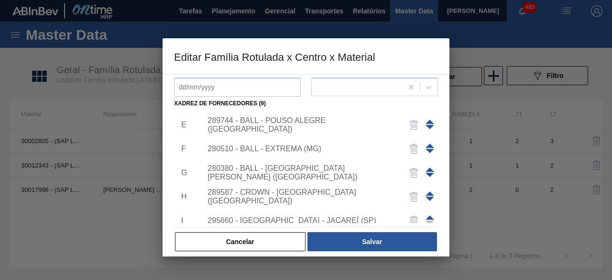
click at [310, 150] on div "280510 - BALL - EXTREMA (MG)" at bounding box center [300, 148] width 187 height 9
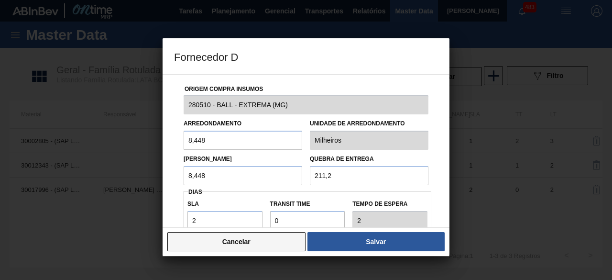
click at [283, 238] on button "Cancelar" at bounding box center [236, 241] width 138 height 19
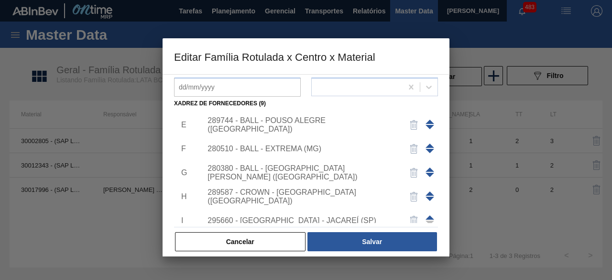
click at [413, 148] on img "button" at bounding box center [413, 148] width 11 height 11
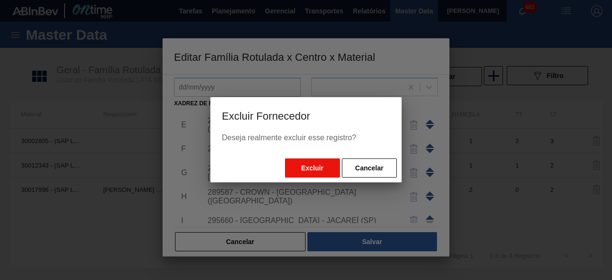
click at [313, 170] on button "Excluir" at bounding box center [312, 167] width 55 height 19
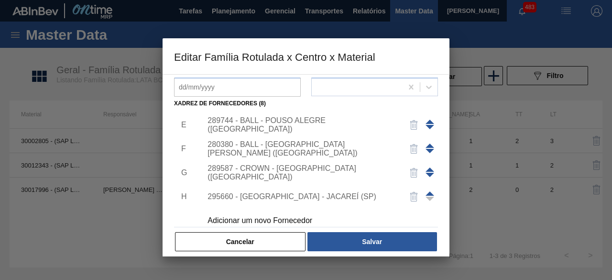
scroll to position [105, 0]
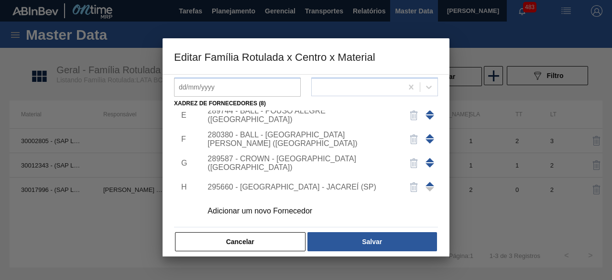
click at [305, 187] on div "295660 - [GEOGRAPHIC_DATA] - JACAREÍ (SP)" at bounding box center [300, 187] width 187 height 9
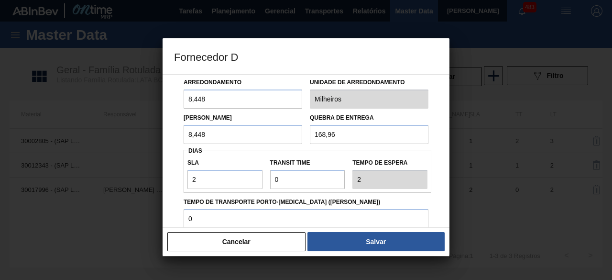
scroll to position [96, 0]
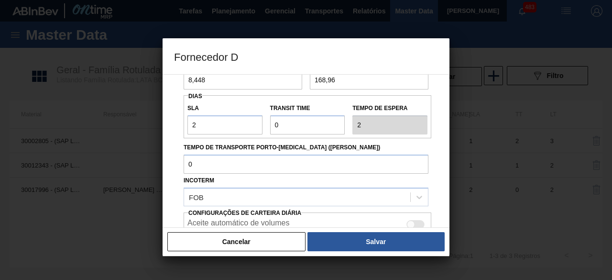
click at [412, 225] on div at bounding box center [411, 224] width 8 height 8
checkbox input "true"
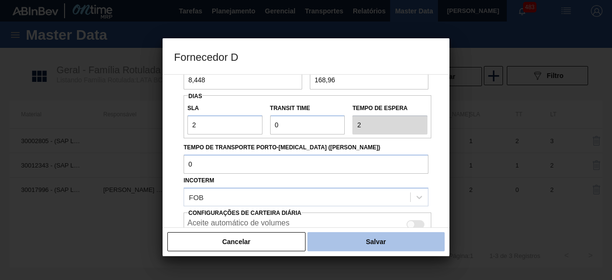
scroll to position [160, 0]
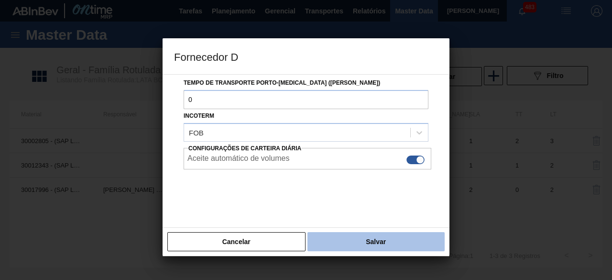
click at [403, 241] on button "Salvar" at bounding box center [375, 241] width 137 height 19
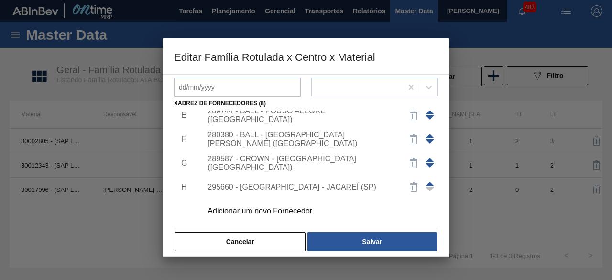
click at [312, 162] on div "289587 - CROWN - [GEOGRAPHIC_DATA] ([GEOGRAPHIC_DATA])" at bounding box center [300, 162] width 187 height 17
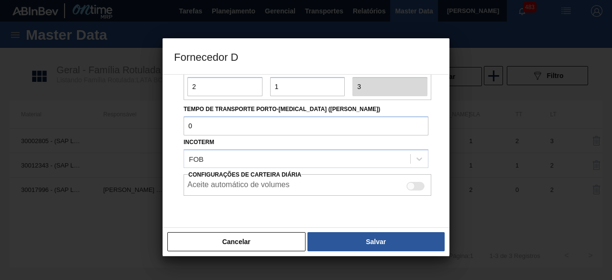
scroll to position [143, 0]
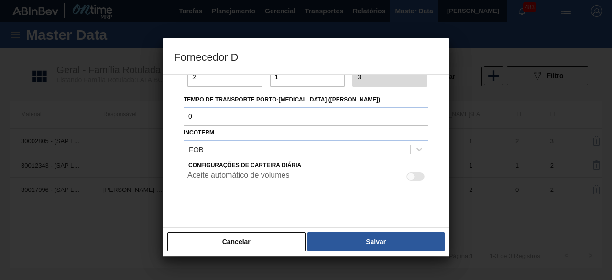
click at [418, 174] on div at bounding box center [415, 176] width 18 height 9
checkbox input "true"
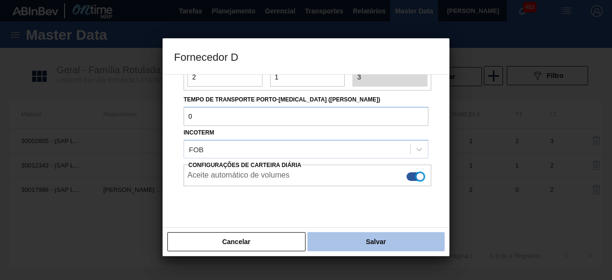
click at [403, 240] on button "Salvar" at bounding box center [375, 241] width 137 height 19
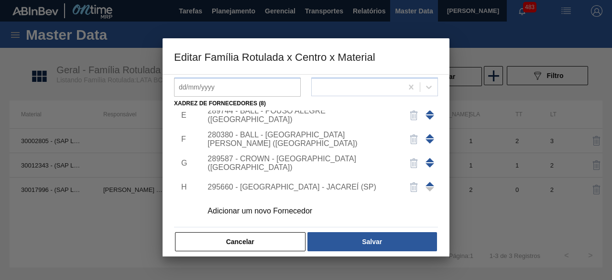
click at [318, 135] on div "280380 - BALL - [GEOGRAPHIC_DATA][PERSON_NAME] ([GEOGRAPHIC_DATA])" at bounding box center [300, 138] width 187 height 17
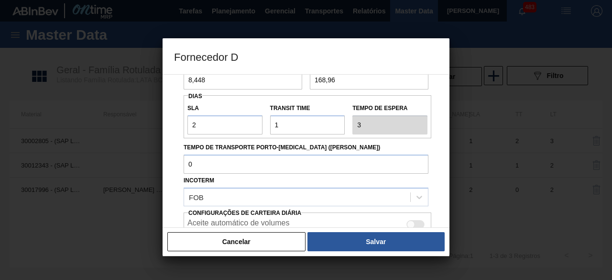
click at [412, 223] on div at bounding box center [411, 224] width 8 height 8
checkbox input "true"
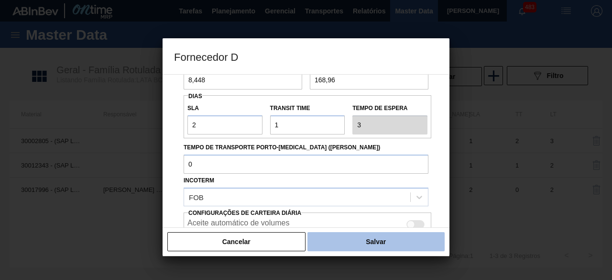
scroll to position [160, 0]
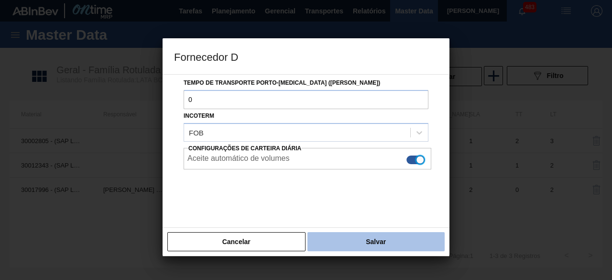
click at [403, 237] on button "Salvar" at bounding box center [375, 241] width 137 height 19
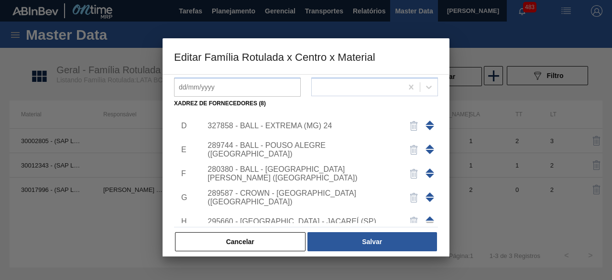
scroll to position [57, 0]
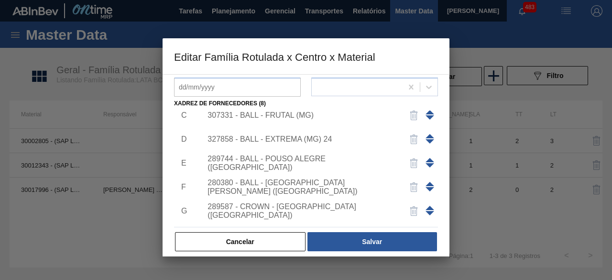
click at [328, 159] on div "289744 - BALL - POUSO ALEGRE ([GEOGRAPHIC_DATA])" at bounding box center [300, 162] width 187 height 17
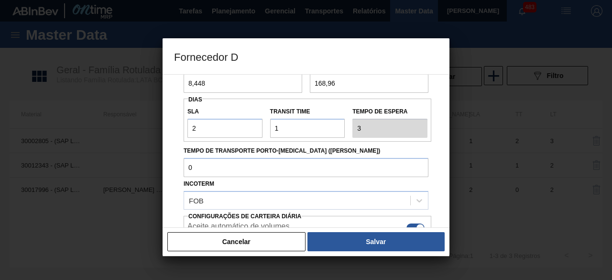
scroll to position [96, 0]
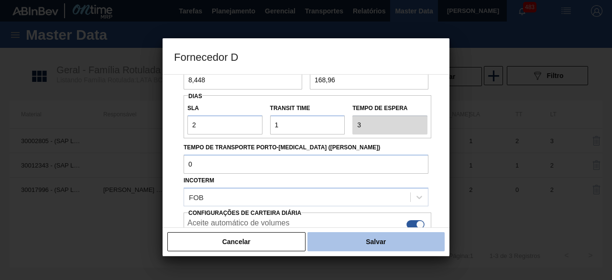
click at [405, 243] on button "Salvar" at bounding box center [375, 241] width 137 height 19
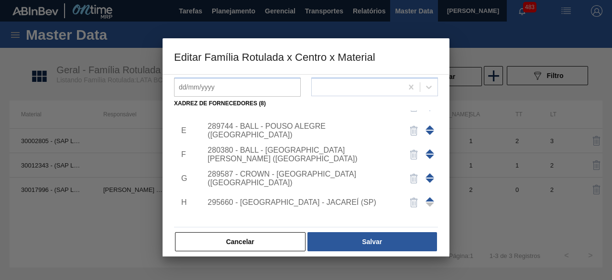
scroll to position [105, 0]
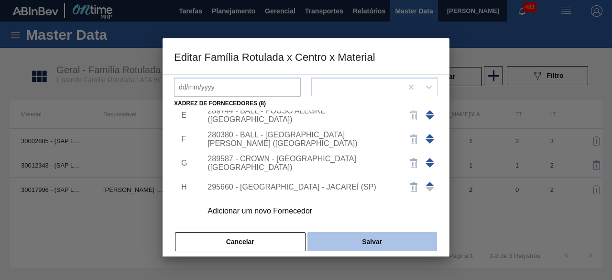
click at [365, 241] on button "Salvar" at bounding box center [371, 241] width 129 height 19
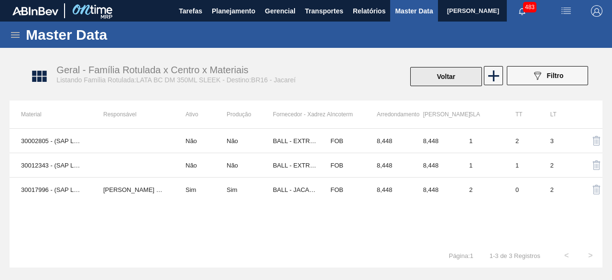
drag, startPoint x: 452, startPoint y: 82, endPoint x: 458, endPoint y: 79, distance: 6.8
click at [458, 79] on button "Voltar" at bounding box center [446, 76] width 72 height 19
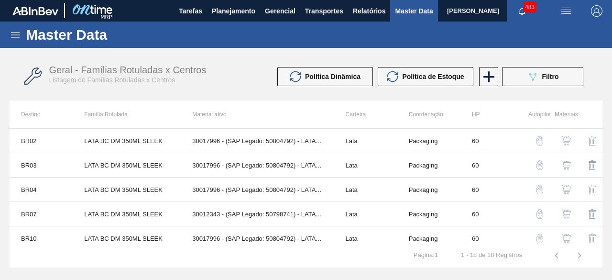
click at [530, 74] on icon "089F7B8B-B2A5-4AFE-B5C0-19BA573D28AC" at bounding box center [532, 76] width 11 height 11
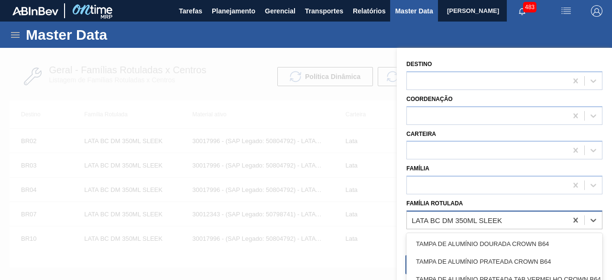
click at [477, 218] on div "LATA BC DM 350ML SLEEK" at bounding box center [456, 219] width 90 height 8
paste Rotulada "LATA SPATEN 350ML SLEEK"
type Rotulada "LATA SPATEN 350ML SLEEK"
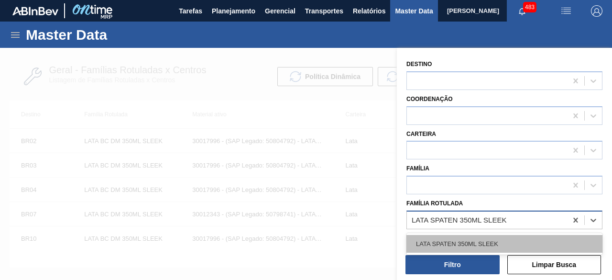
click at [480, 246] on div "LATA SPATEN 350ML SLEEK" at bounding box center [504, 244] width 196 height 18
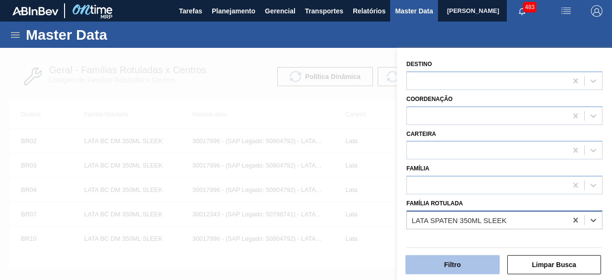
click at [479, 271] on button "Filtro" at bounding box center [452, 264] width 94 height 19
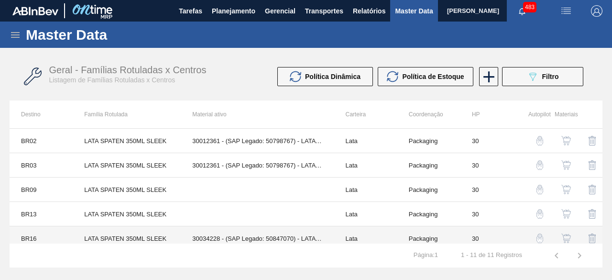
scroll to position [96, 0]
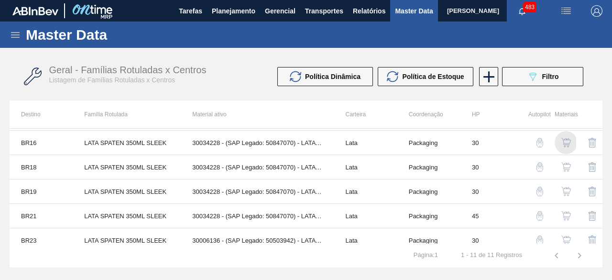
click at [564, 140] on img "button" at bounding box center [566, 143] width 10 height 10
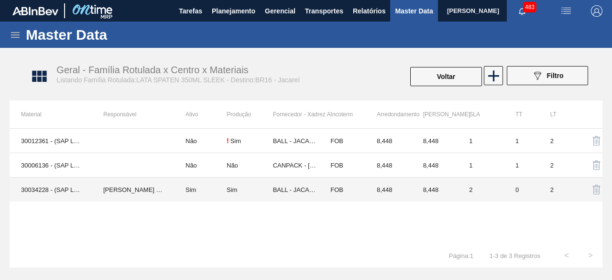
click at [86, 188] on td "30034228 - (SAP Legado: 50847070) - LATA AL SPATEN 350ML SLK BRILHO" at bounding box center [51, 189] width 82 height 24
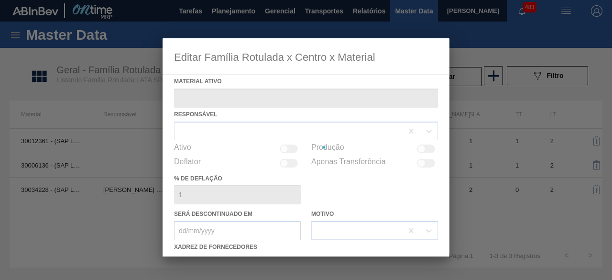
type ativo "30034228 - (SAP Legado: 50847070) - LATA AL SPATEN 350ML SLK BRILHO"
checkbox input "true"
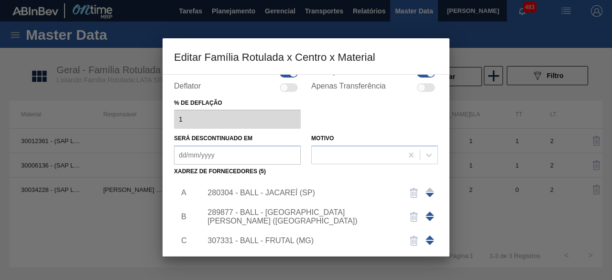
scroll to position [143, 0]
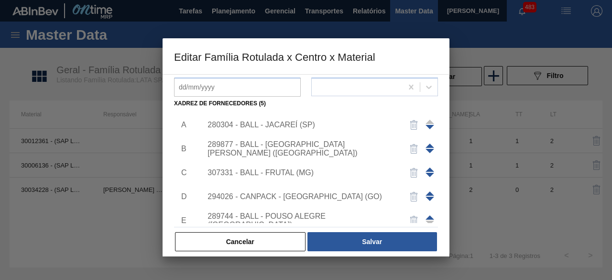
click at [273, 120] on div "280304 - BALL - JACAREÍ (SP)" at bounding box center [300, 124] width 187 height 9
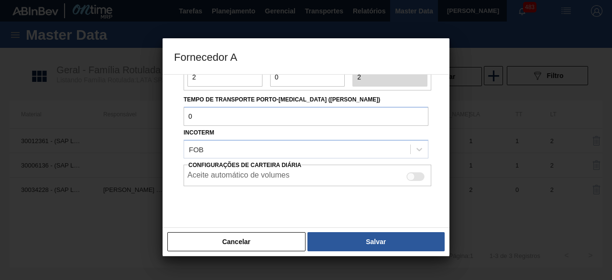
drag, startPoint x: 414, startPoint y: 175, endPoint x: 396, endPoint y: 223, distance: 51.3
click at [411, 178] on div at bounding box center [415, 176] width 18 height 9
checkbox input "true"
drag, startPoint x: 402, startPoint y: 248, endPoint x: 346, endPoint y: 158, distance: 106.2
click at [403, 247] on button "Salvar" at bounding box center [375, 241] width 137 height 19
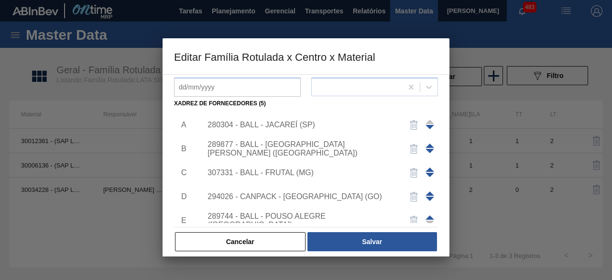
click at [323, 142] on div "289877 - BALL - [GEOGRAPHIC_DATA][PERSON_NAME] ([GEOGRAPHIC_DATA])" at bounding box center [316, 149] width 241 height 24
click at [315, 145] on div "289877 - BALL - [GEOGRAPHIC_DATA][PERSON_NAME] ([GEOGRAPHIC_DATA])" at bounding box center [300, 148] width 187 height 17
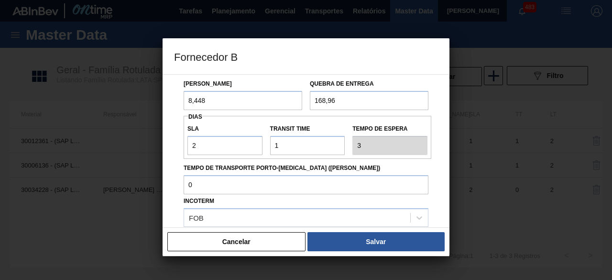
scroll to position [160, 0]
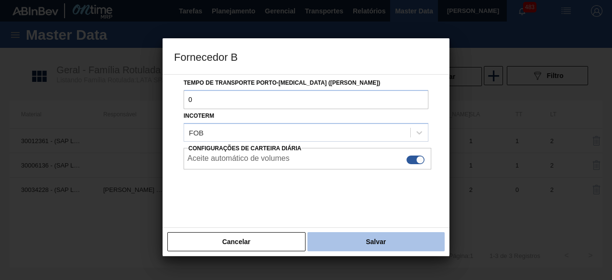
click at [378, 237] on button "Salvar" at bounding box center [375, 241] width 137 height 19
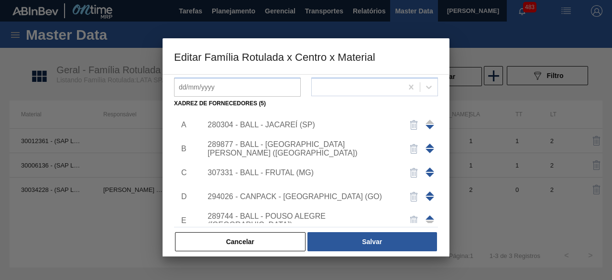
click at [302, 171] on div "307331 - BALL - FRUTAL (MG)" at bounding box center [300, 172] width 187 height 9
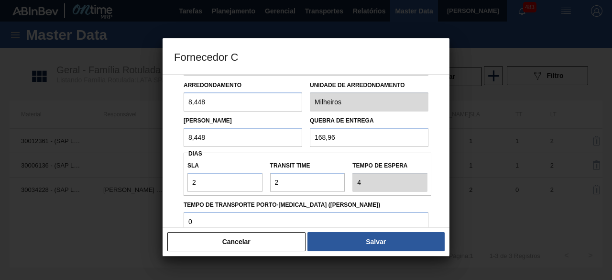
scroll to position [96, 0]
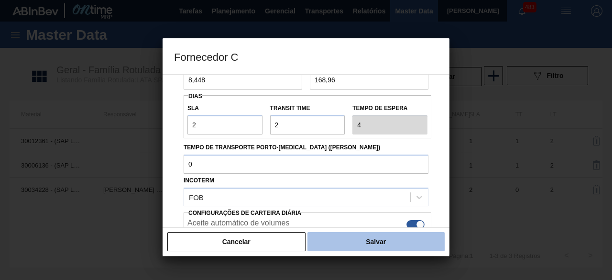
click at [404, 239] on button "Salvar" at bounding box center [375, 241] width 137 height 19
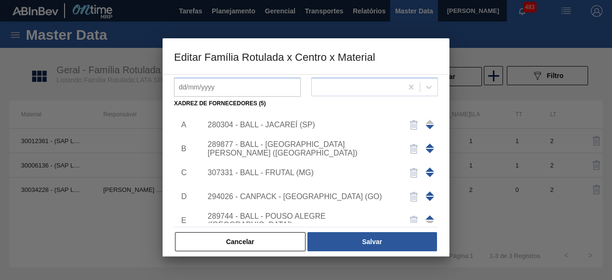
click at [306, 194] on div "294026 - CANPACK - [GEOGRAPHIC_DATA] (GO)" at bounding box center [300, 196] width 187 height 9
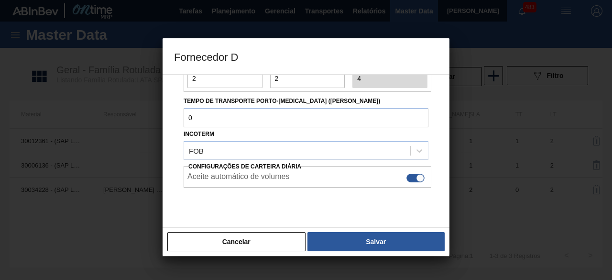
scroll to position [143, 0]
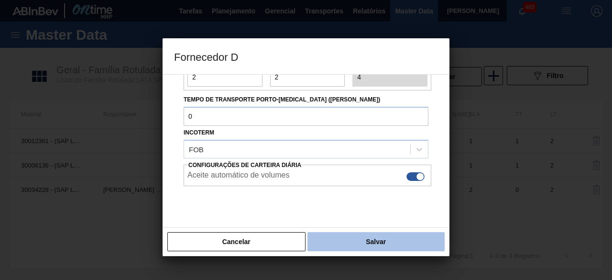
click at [377, 238] on button "Salvar" at bounding box center [375, 241] width 137 height 19
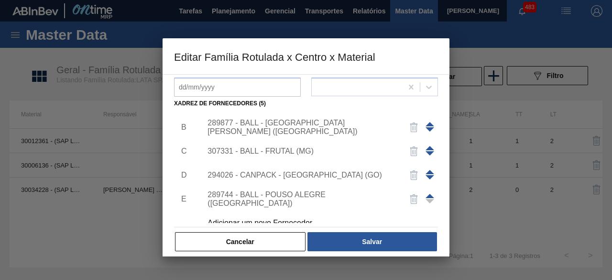
scroll to position [33, 0]
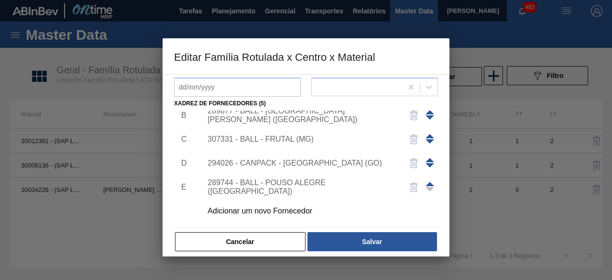
click at [312, 186] on div "289744 - BALL - POUSO ALEGRE ([GEOGRAPHIC_DATA])" at bounding box center [300, 186] width 187 height 17
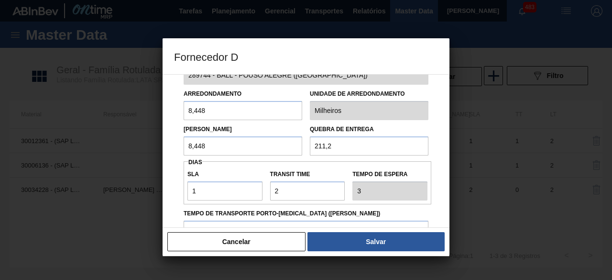
scroll to position [96, 0]
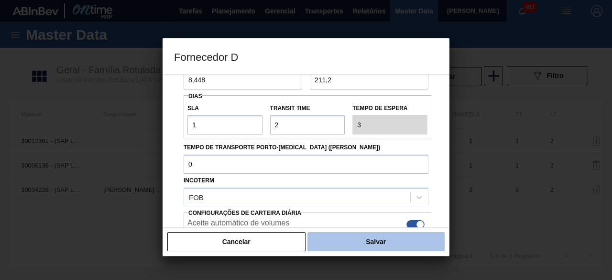
click at [391, 236] on button "Salvar" at bounding box center [375, 241] width 137 height 19
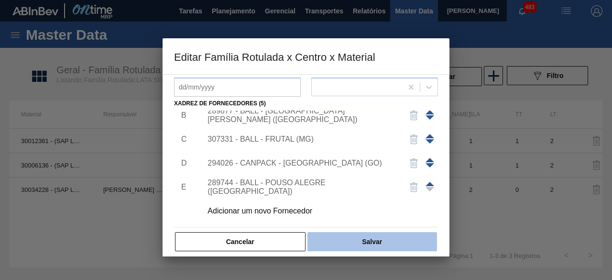
click at [391, 241] on button "Salvar" at bounding box center [371, 241] width 129 height 19
